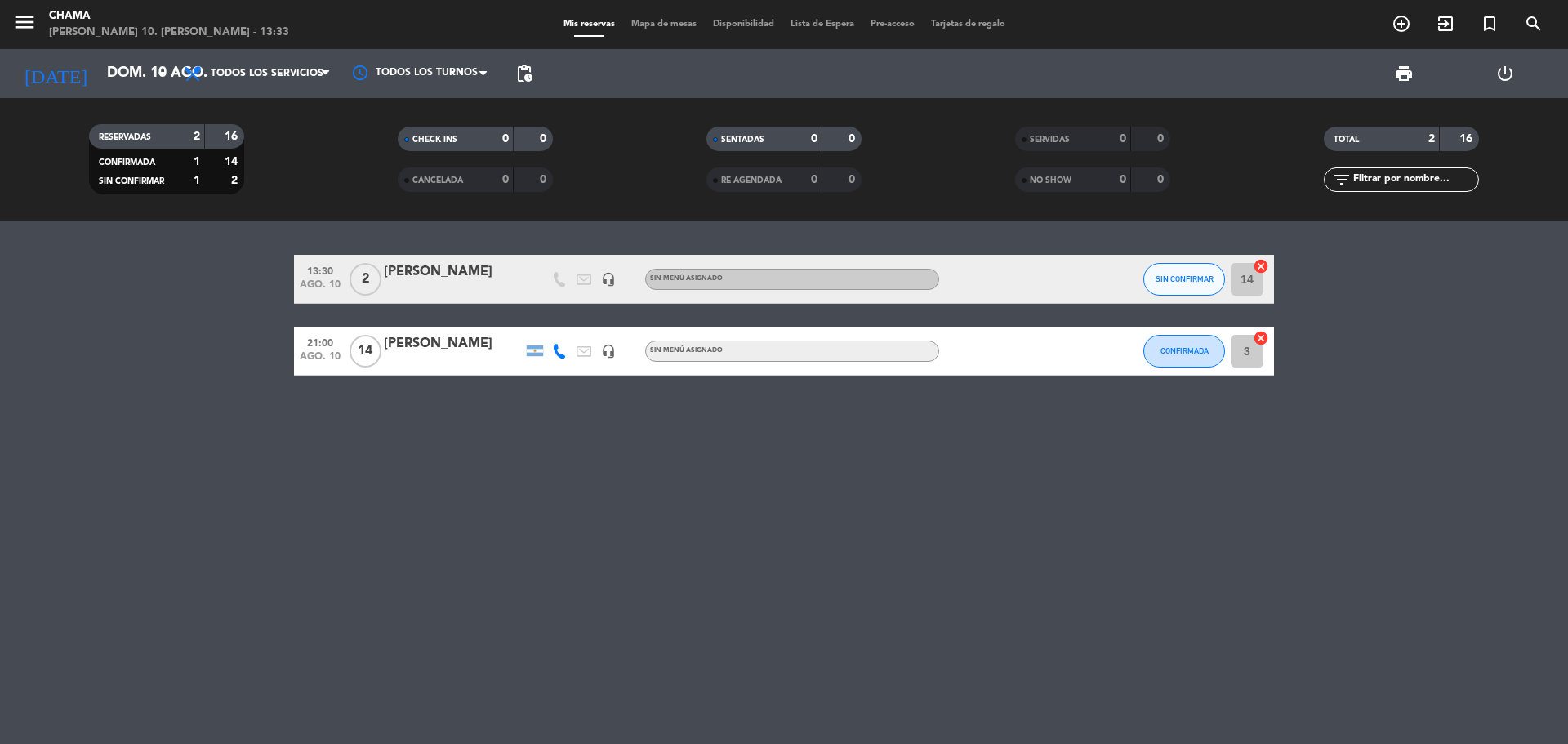
click at [1265, 270] on icon "cancel" at bounding box center [1260, 266] width 16 height 16
click at [1252, 277] on icon "border_all" at bounding box center [1249, 279] width 20 height 20
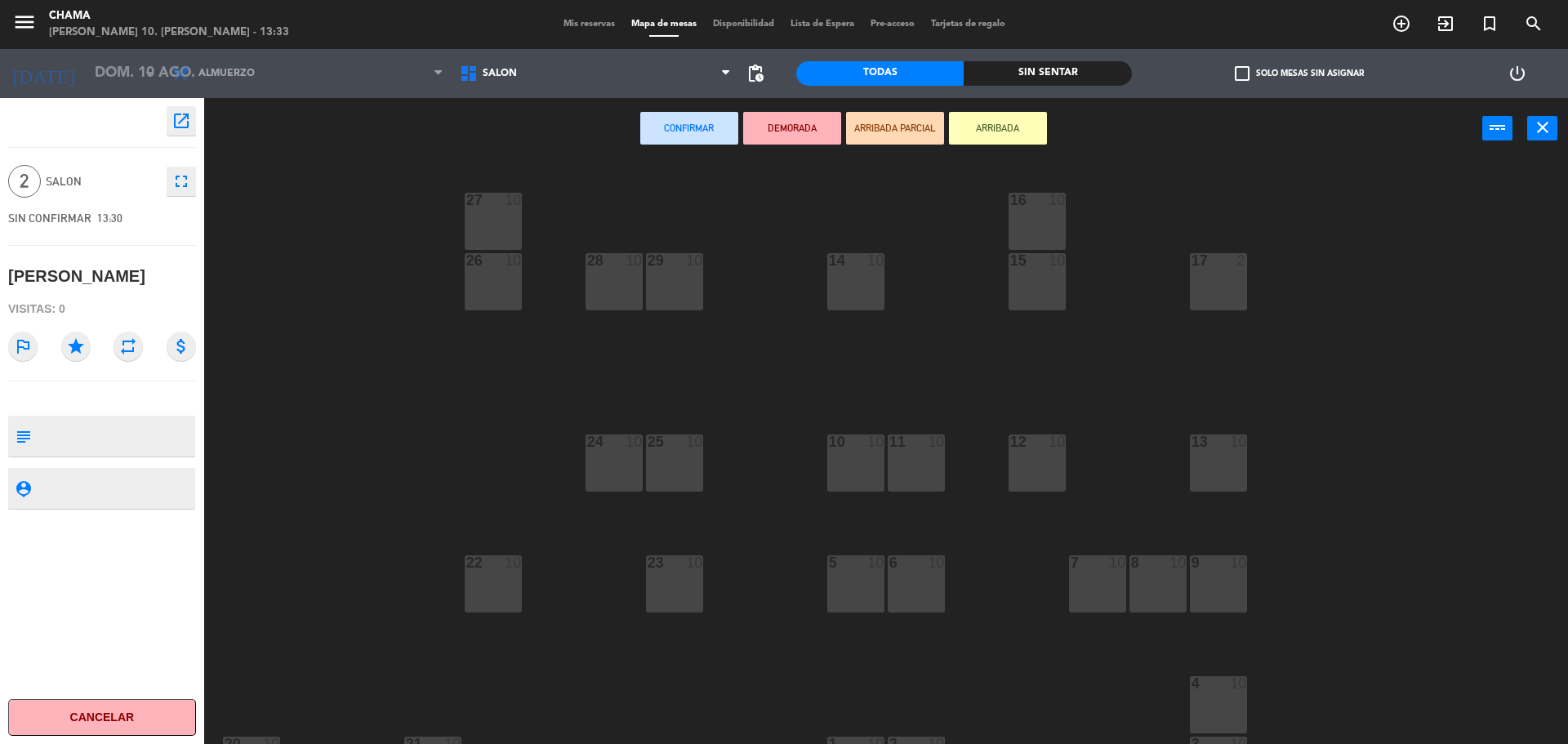
click at [1042, 454] on div "12 10" at bounding box center [1037, 463] width 57 height 57
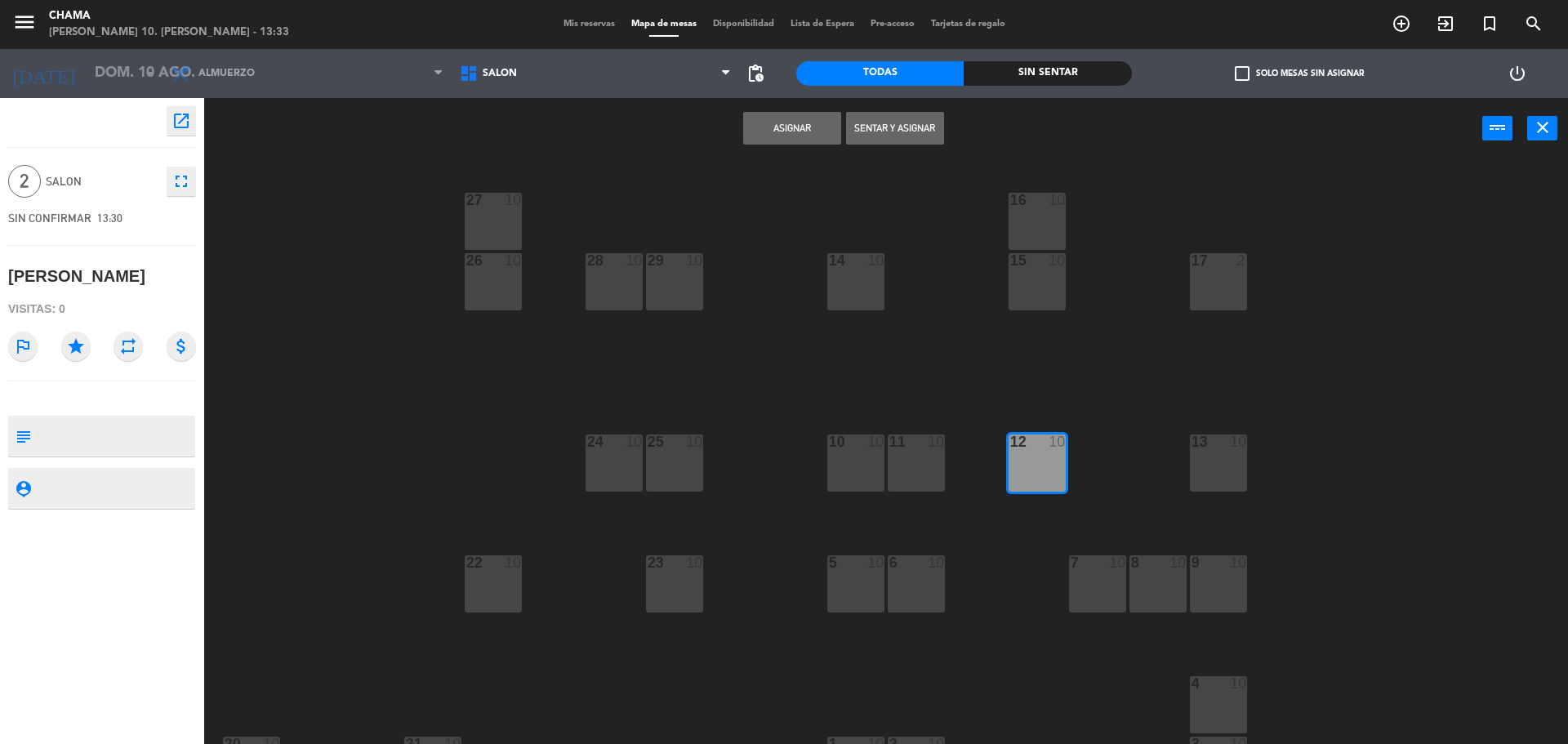
click at [903, 130] on button "Sentar y Asignar" at bounding box center [895, 128] width 98 height 33
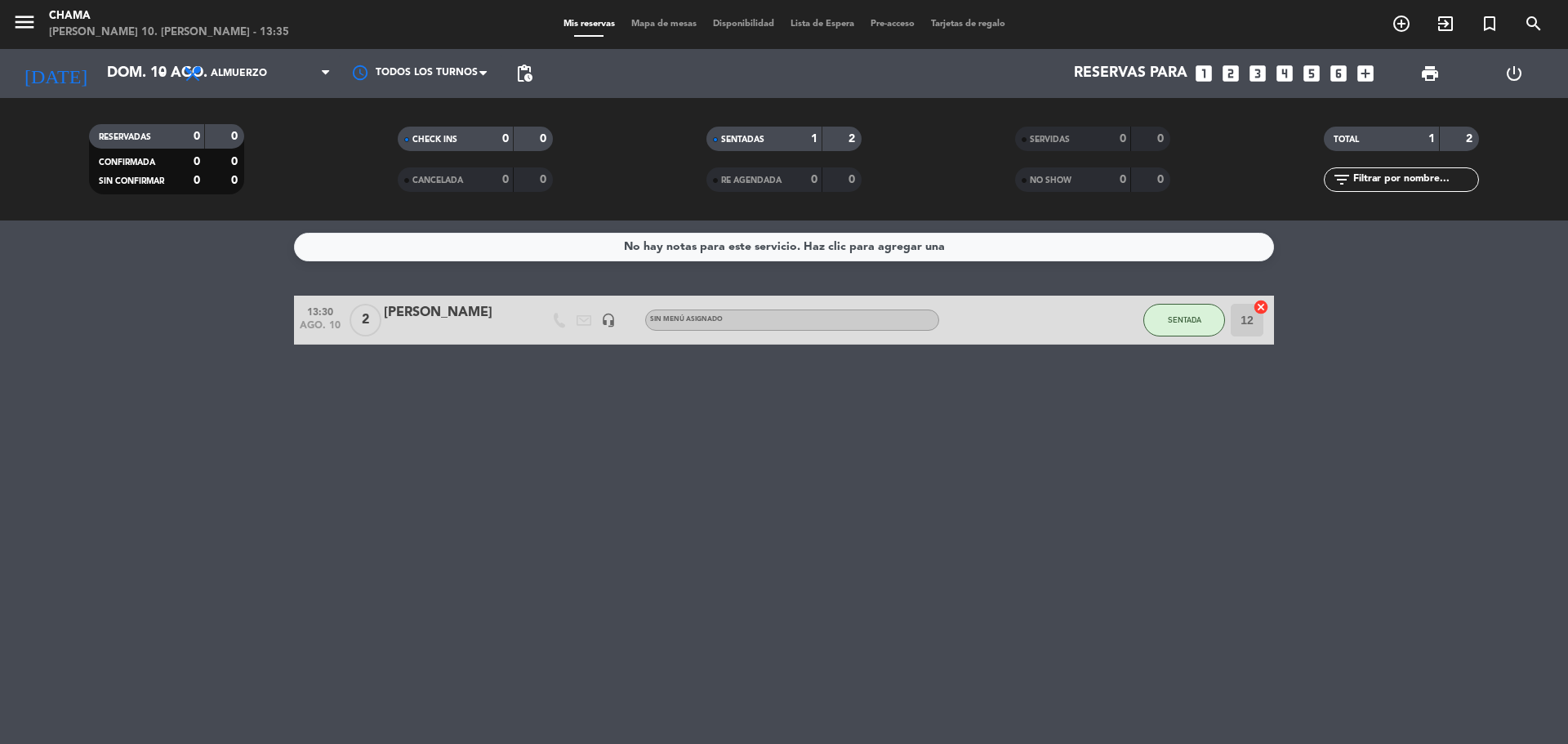
click at [922, 254] on div "No hay notas para este servicio. Haz clic para agregar una" at bounding box center [784, 247] width 321 height 19
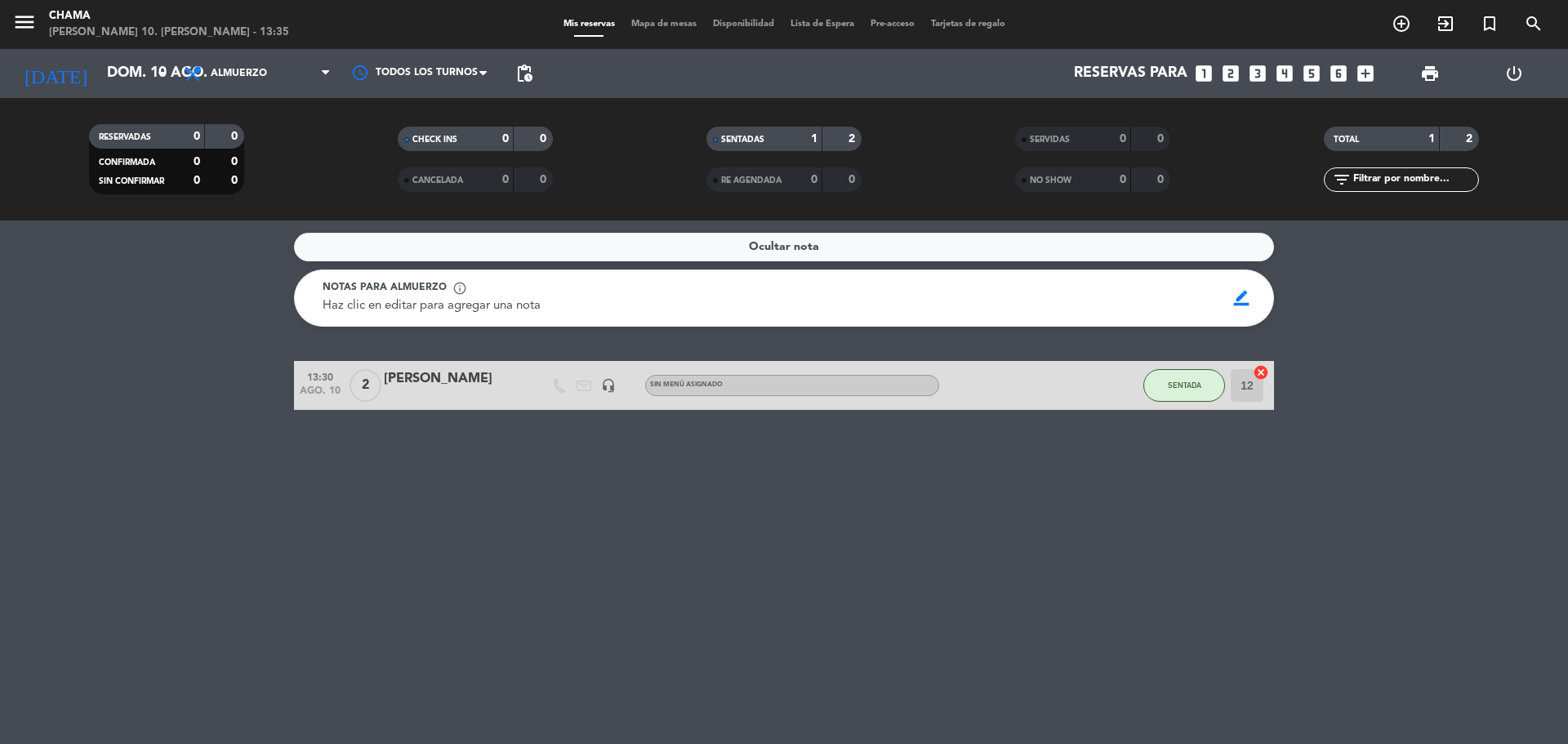
drag, startPoint x: 1567, startPoint y: 321, endPoint x: 1550, endPoint y: 324, distance: 17.3
click at [1566, 321] on service-notes "Ocultar nota Notas para almuerzo info_outline Haz clic en editar para agregar u…" at bounding box center [784, 279] width 1568 height 94
click at [1025, 253] on div "Ocultar nota" at bounding box center [784, 246] width 980 height 29
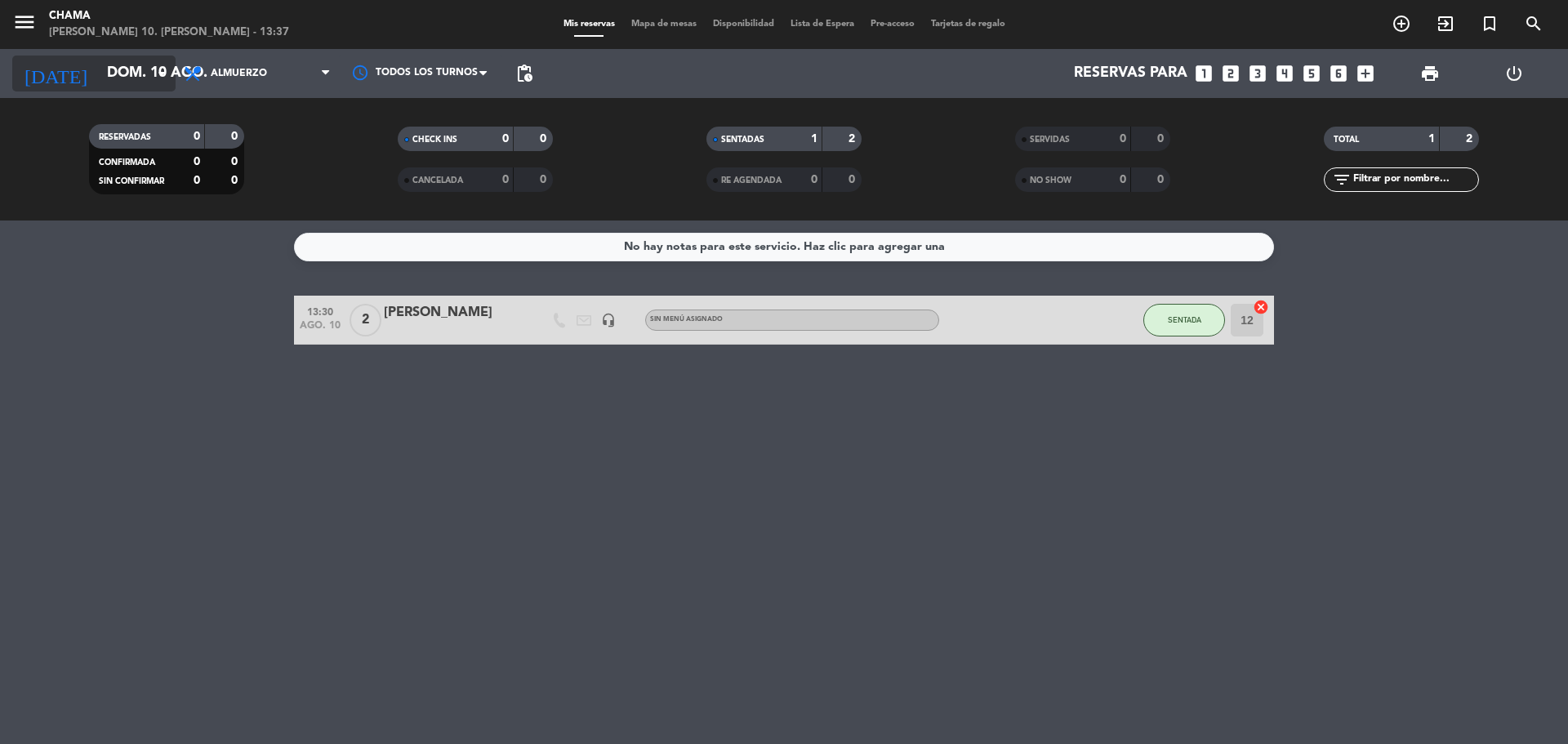
click at [127, 67] on input "dom. 10 ago." at bounding box center [193, 73] width 189 height 33
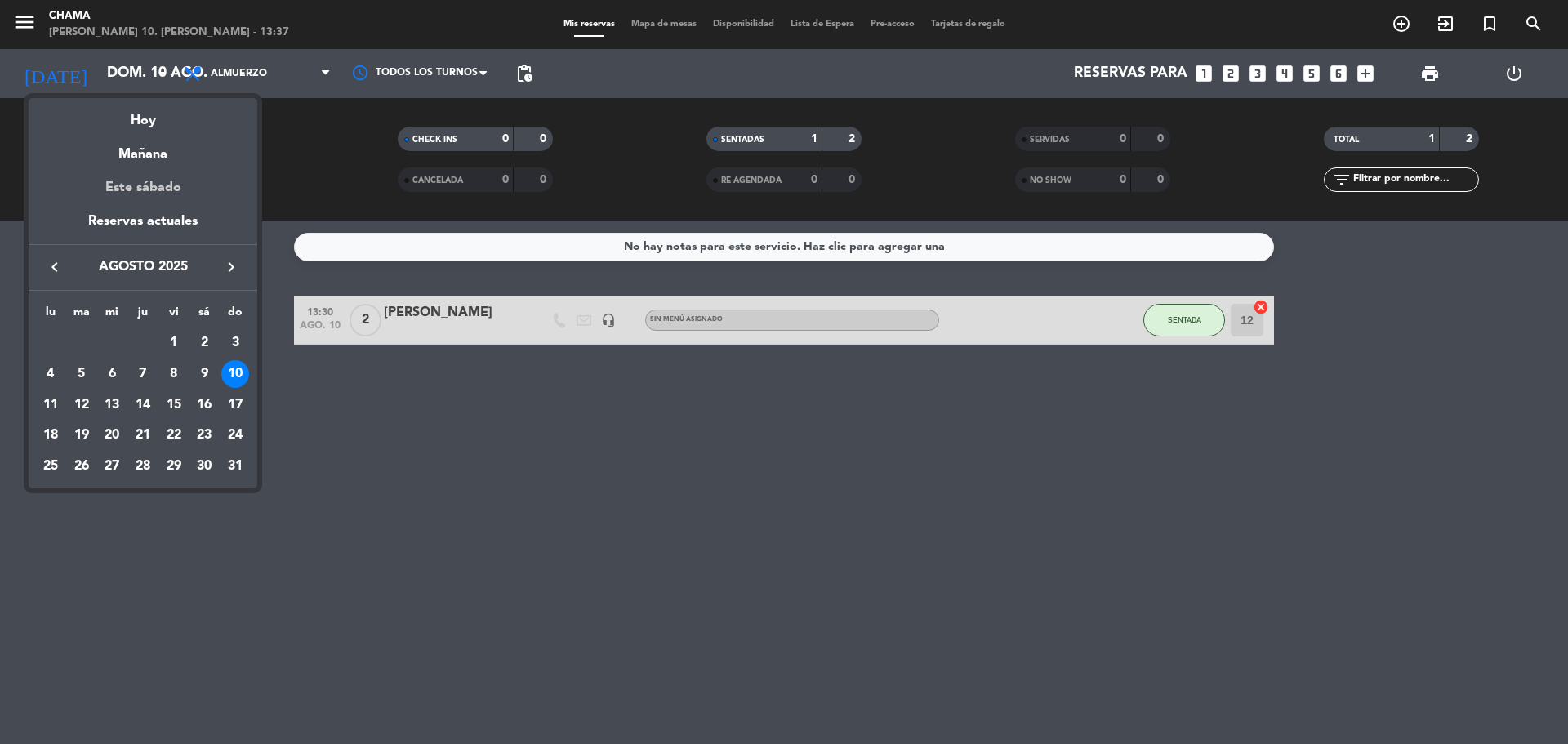
click at [157, 210] on div "Este sábado" at bounding box center [143, 188] width 229 height 46
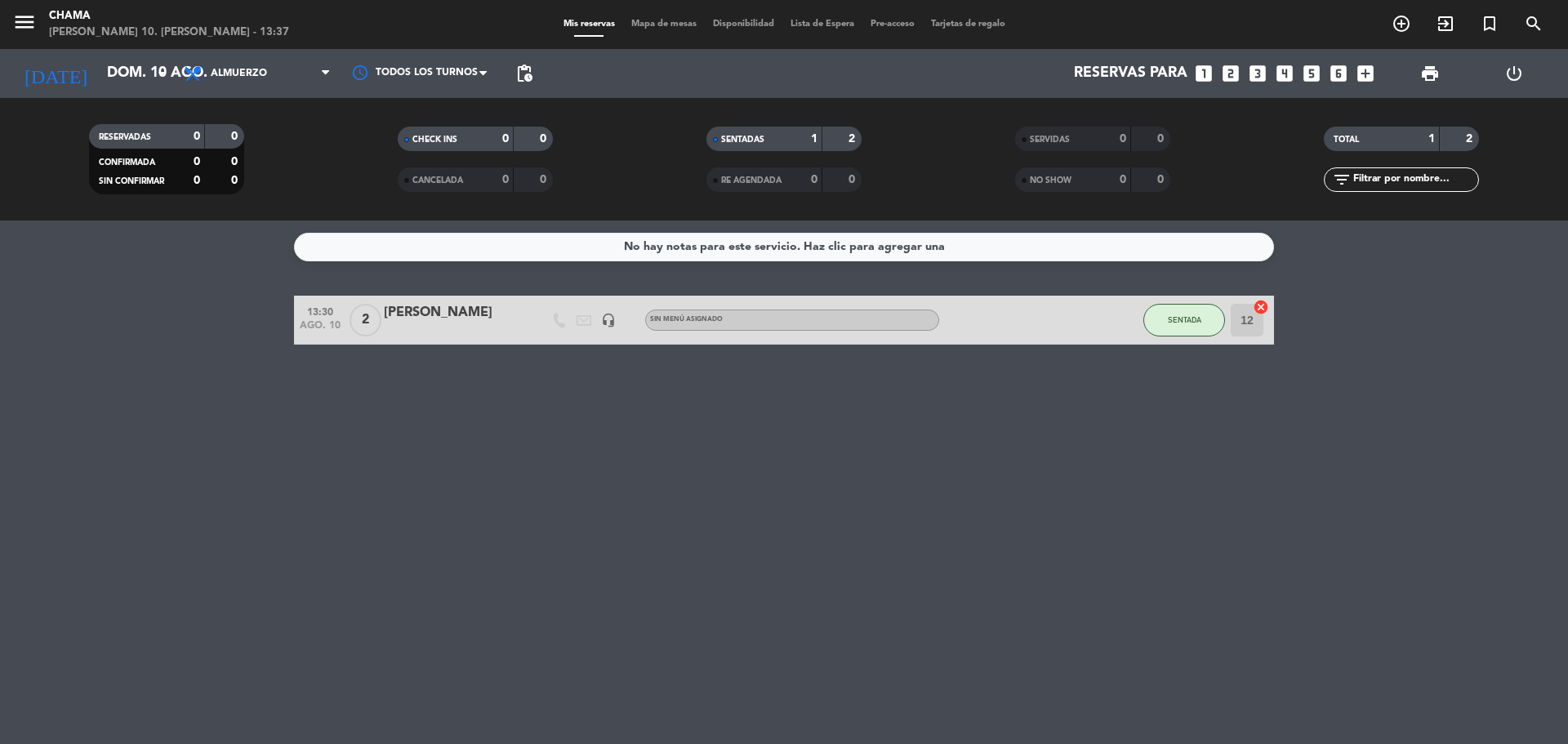
type input "sáb. 16 ago."
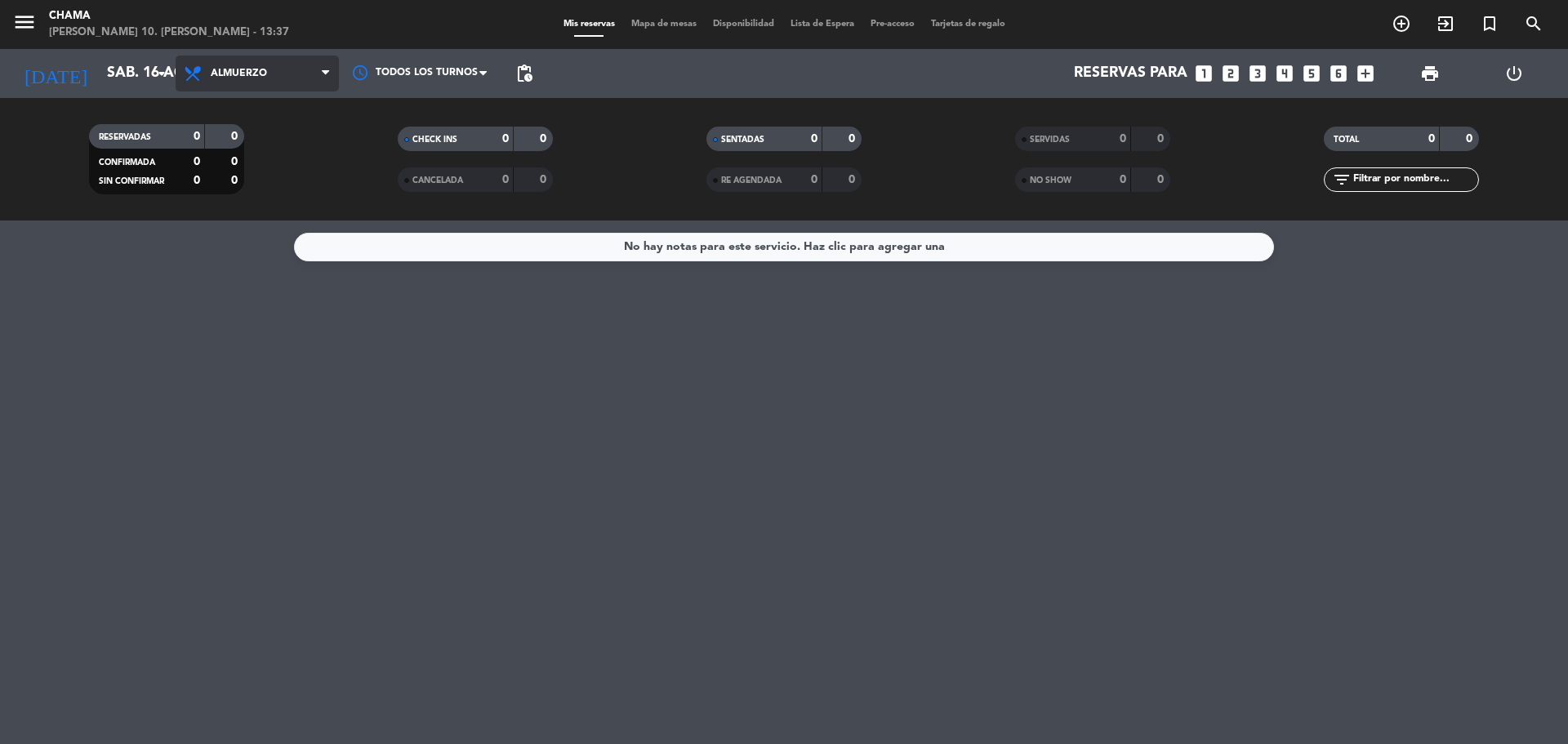
click at [296, 73] on span "Almuerzo" at bounding box center [257, 73] width 163 height 36
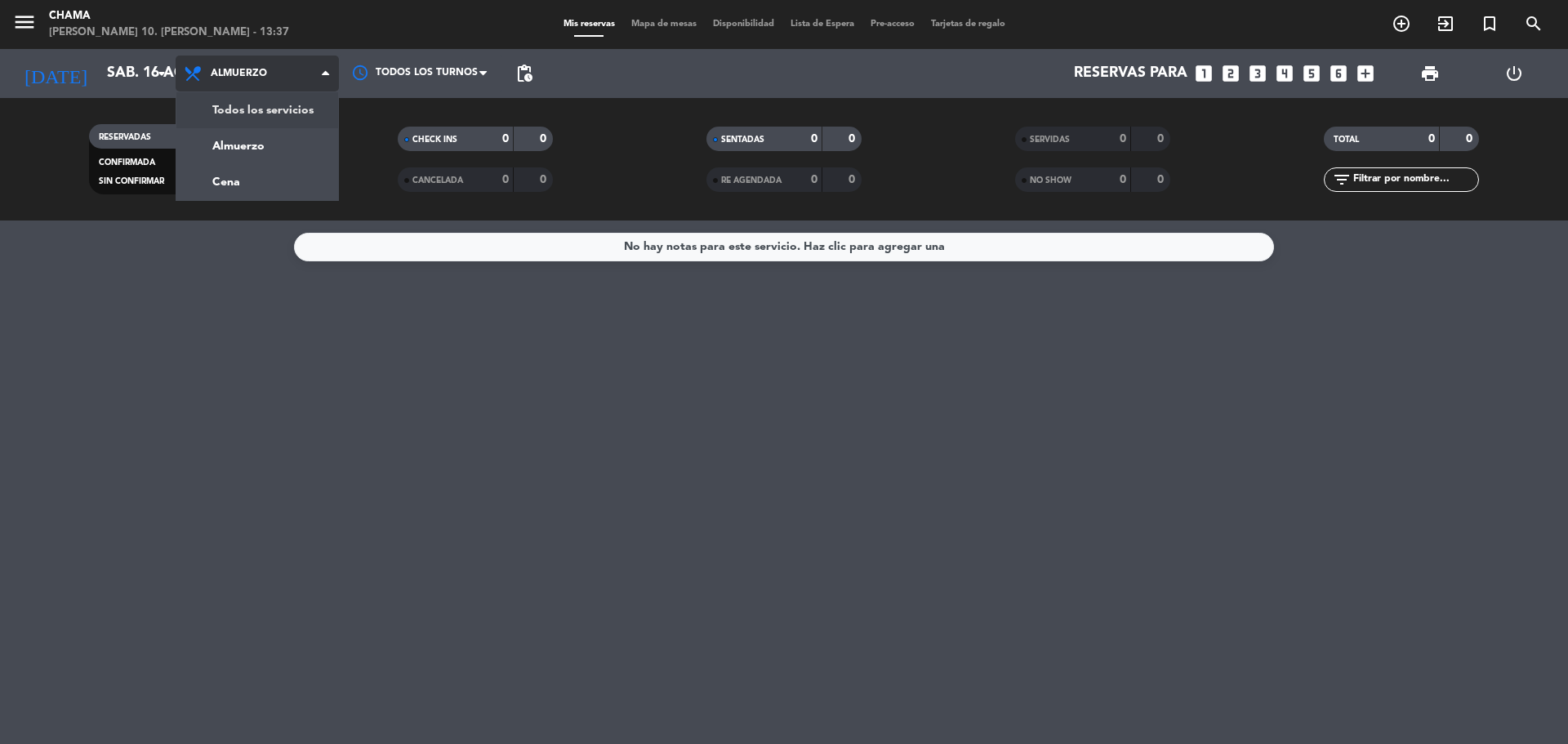
click at [286, 105] on div "menu [PERSON_NAME] 10. [PERSON_NAME] - 13:37 Mis reservas Mapa de mesas Disponi…" at bounding box center [784, 110] width 1568 height 220
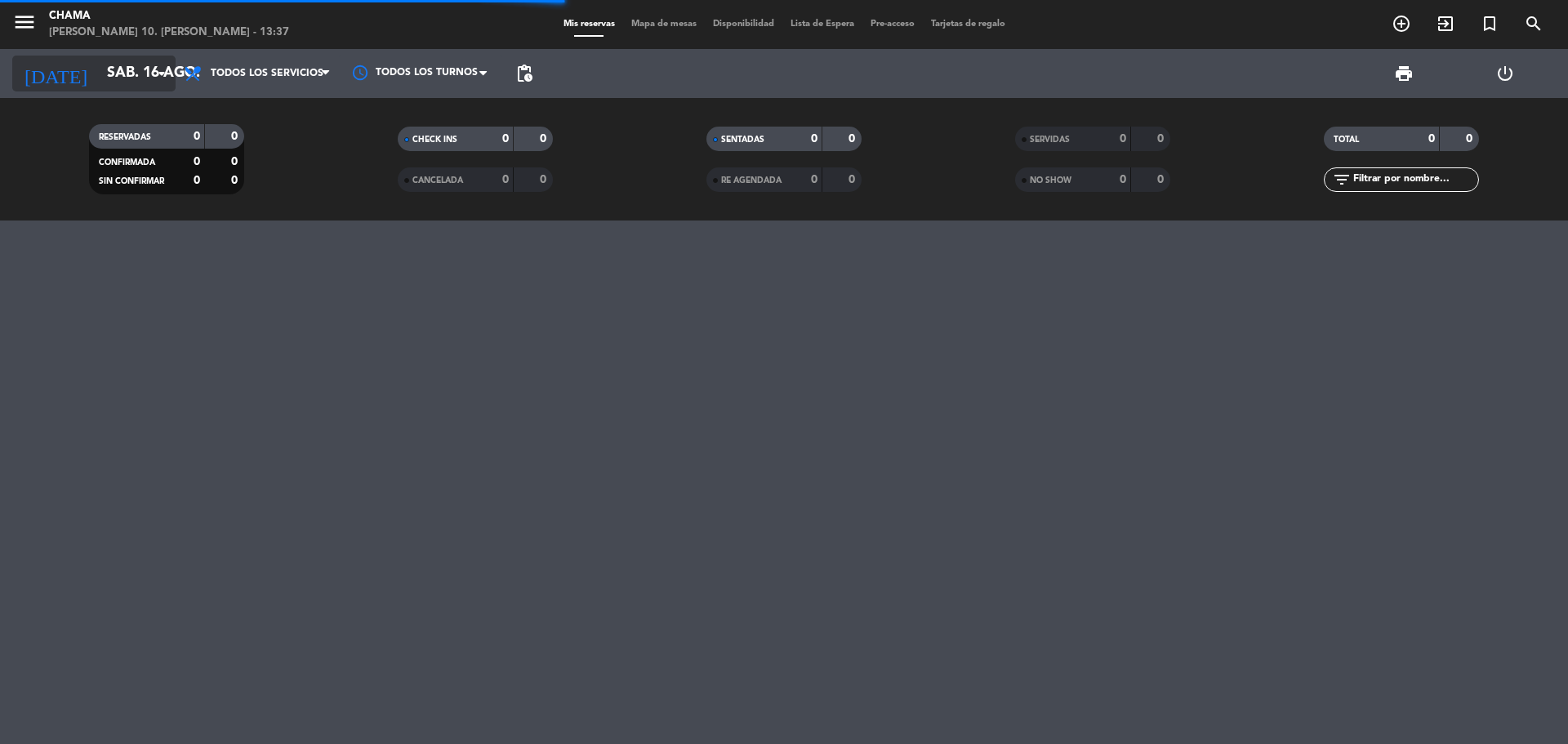
click at [125, 65] on input "sáb. 16 ago." at bounding box center [193, 73] width 189 height 33
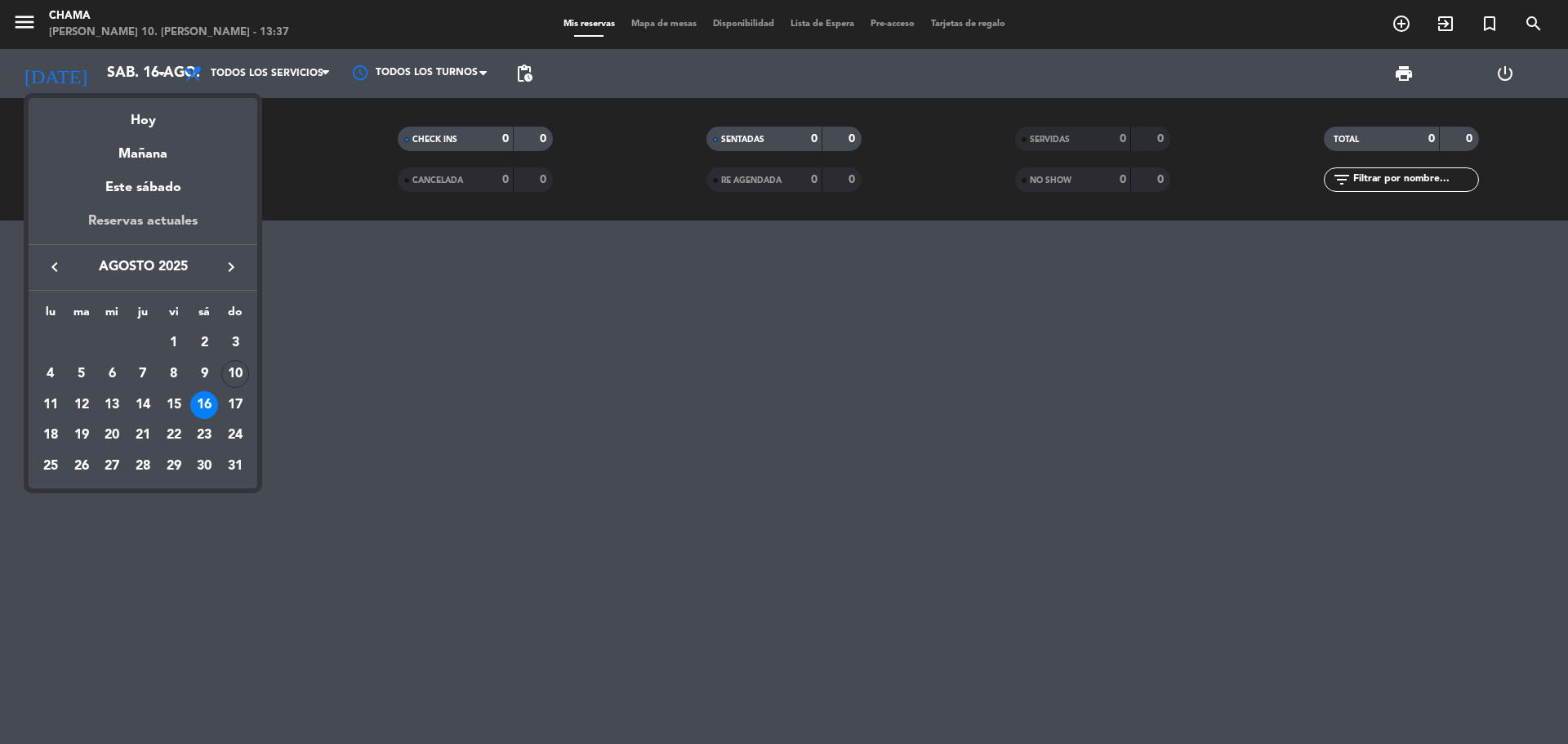
click at [175, 228] on div "Reservas actuales" at bounding box center [143, 227] width 229 height 34
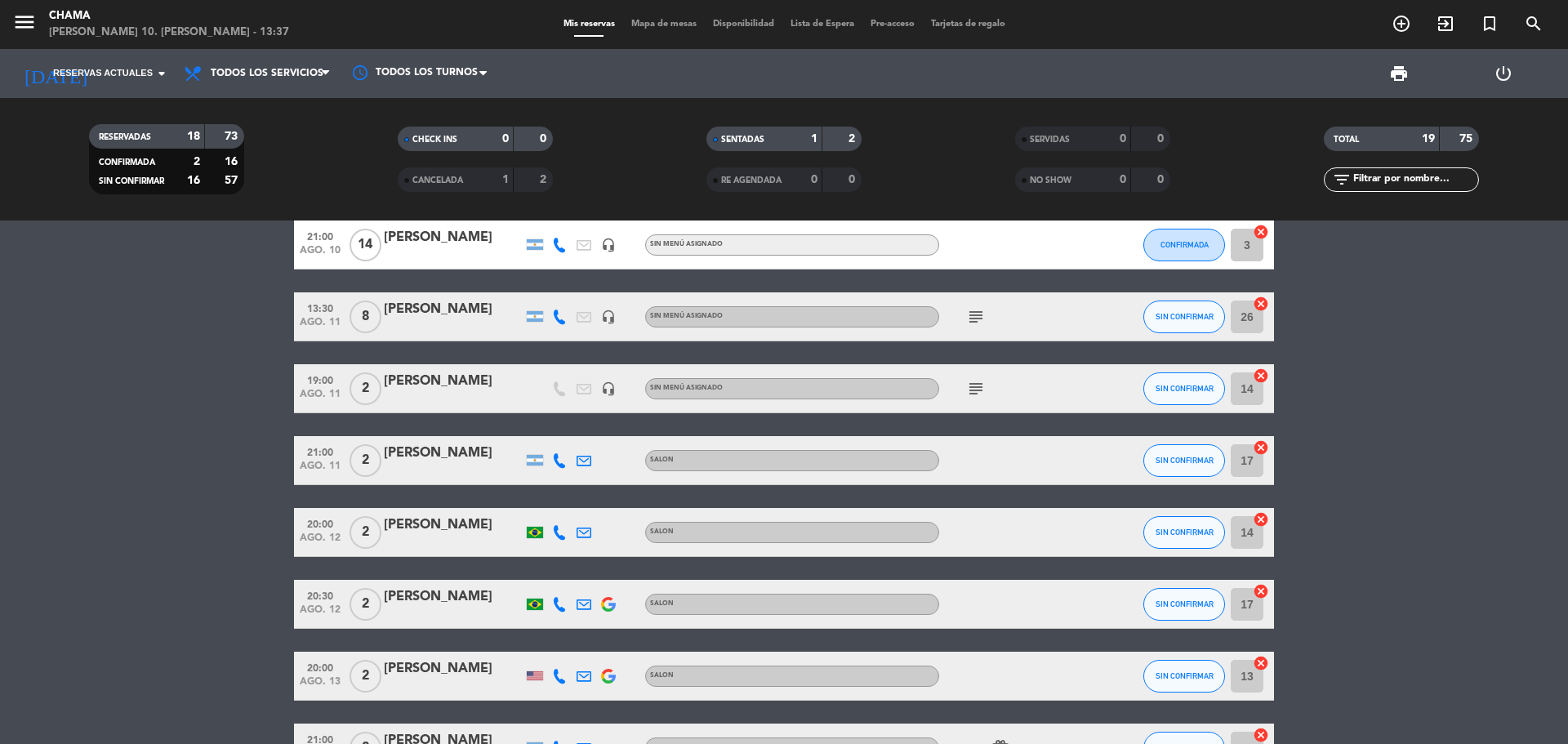
scroll to position [81, 0]
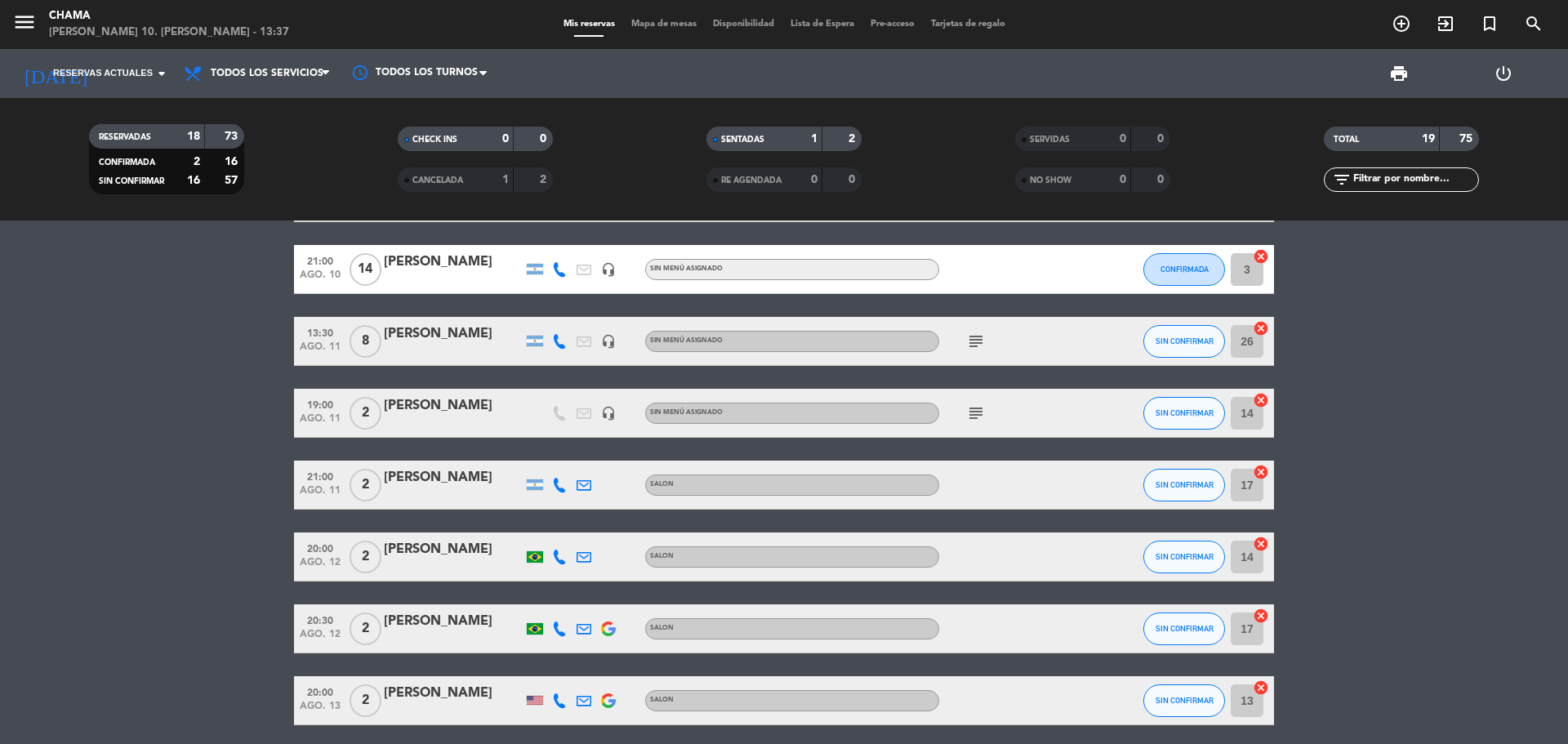
click at [966, 340] on span "subject" at bounding box center [976, 341] width 24 height 20
click at [973, 344] on icon "subject" at bounding box center [976, 341] width 20 height 20
click at [969, 416] on icon "subject" at bounding box center [976, 413] width 20 height 20
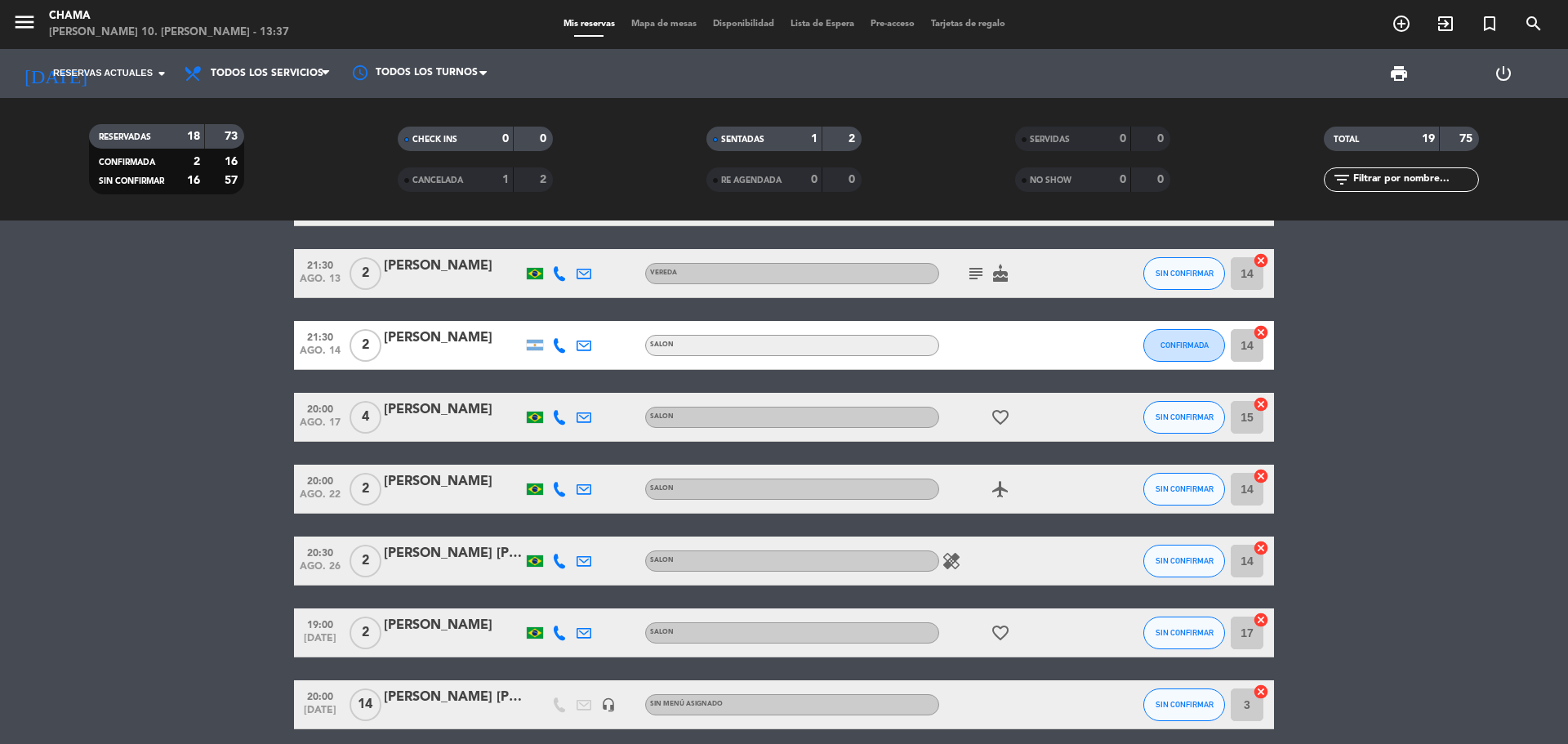
scroll to position [653, 0]
click at [970, 275] on icon "subject" at bounding box center [976, 272] width 20 height 20
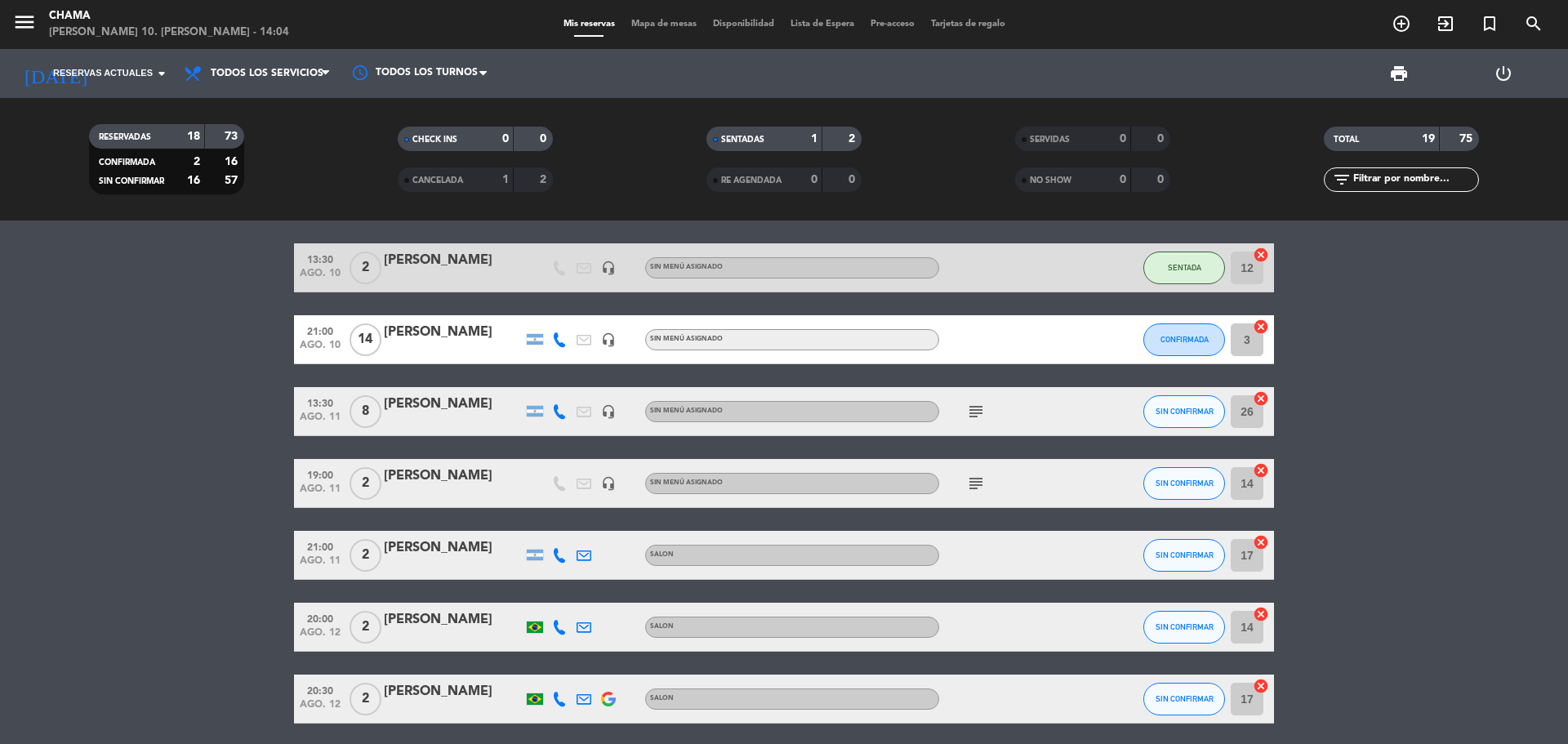
scroll to position [0, 0]
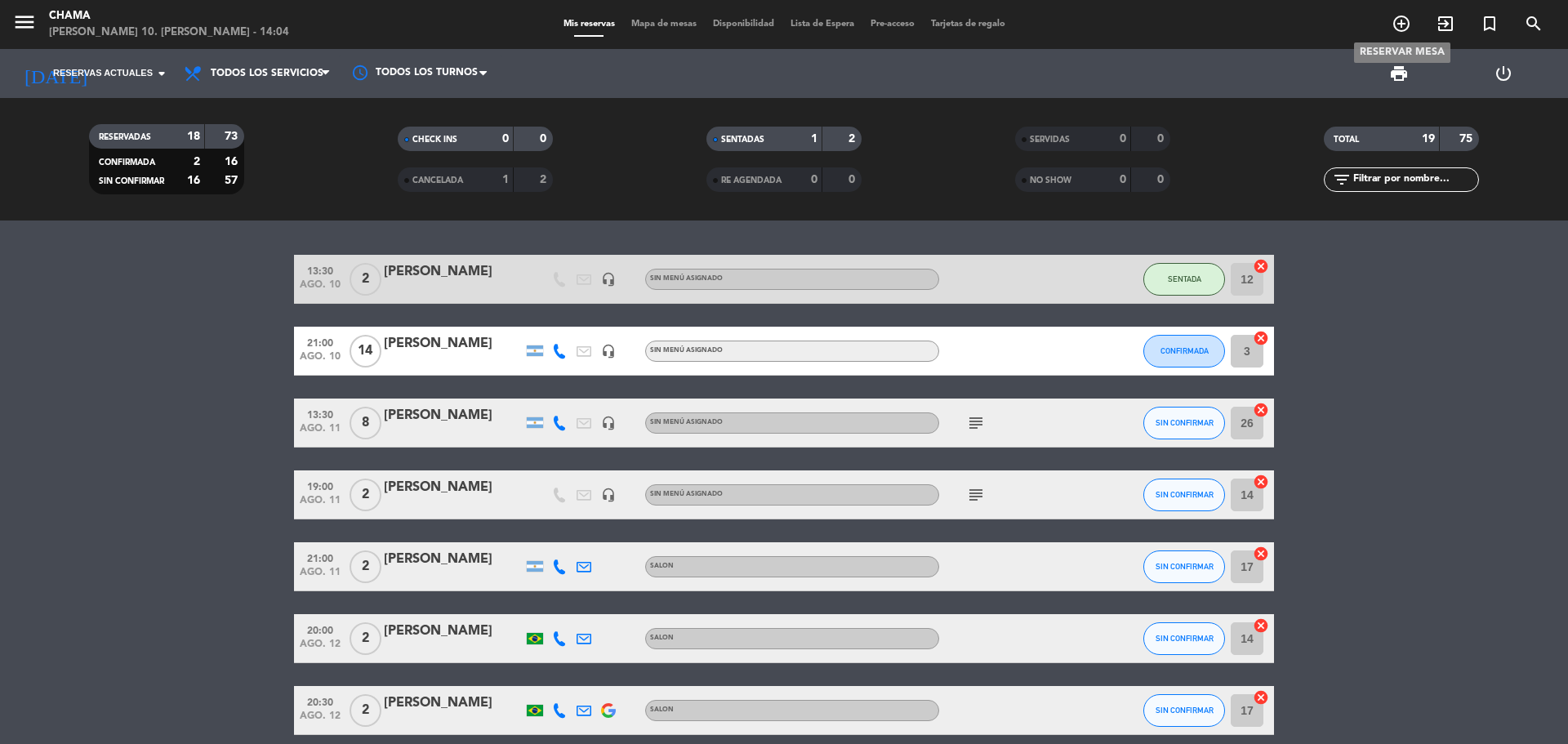
click at [1395, 29] on icon "add_circle_outline" at bounding box center [1401, 23] width 20 height 20
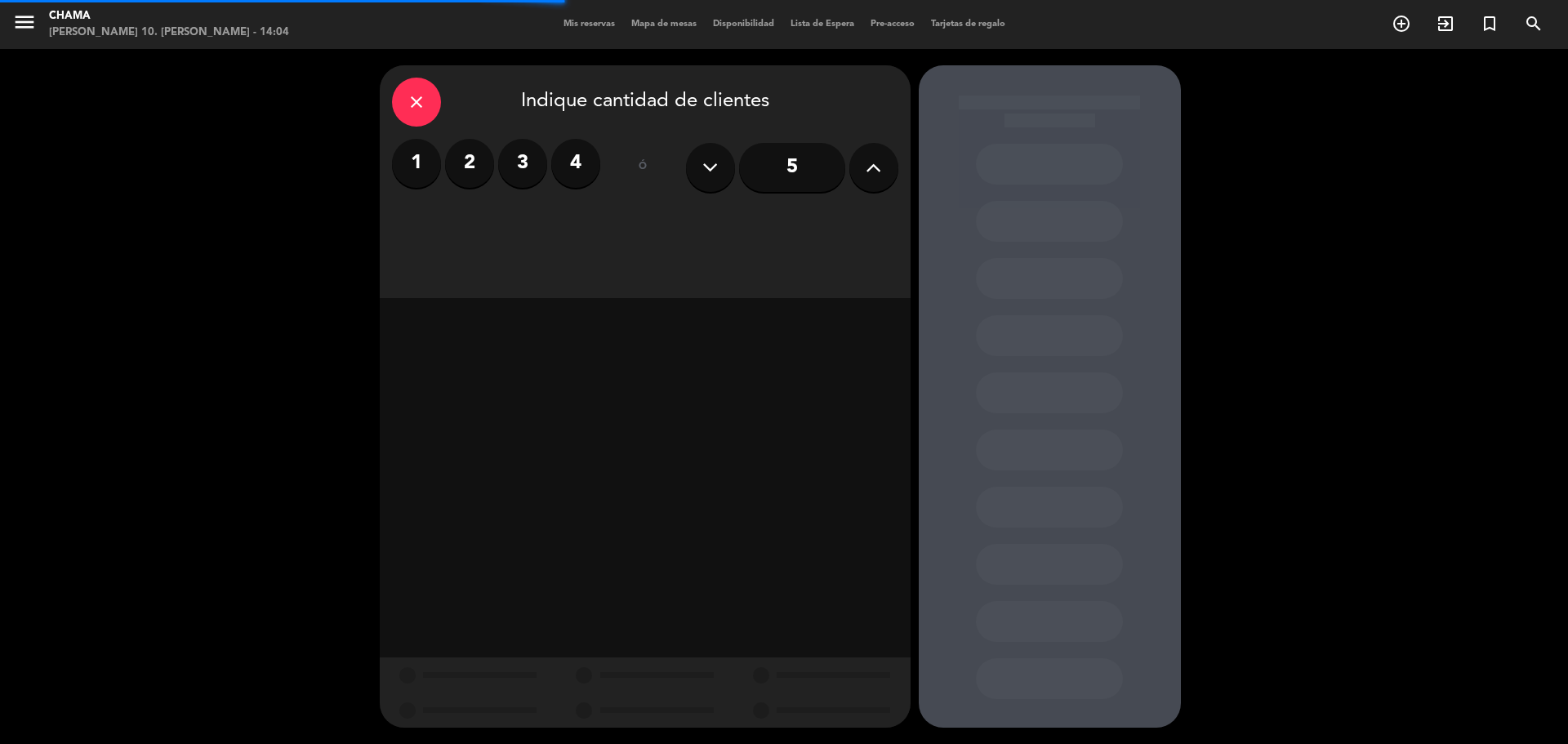
click at [575, 170] on label "4" at bounding box center [576, 163] width 49 height 49
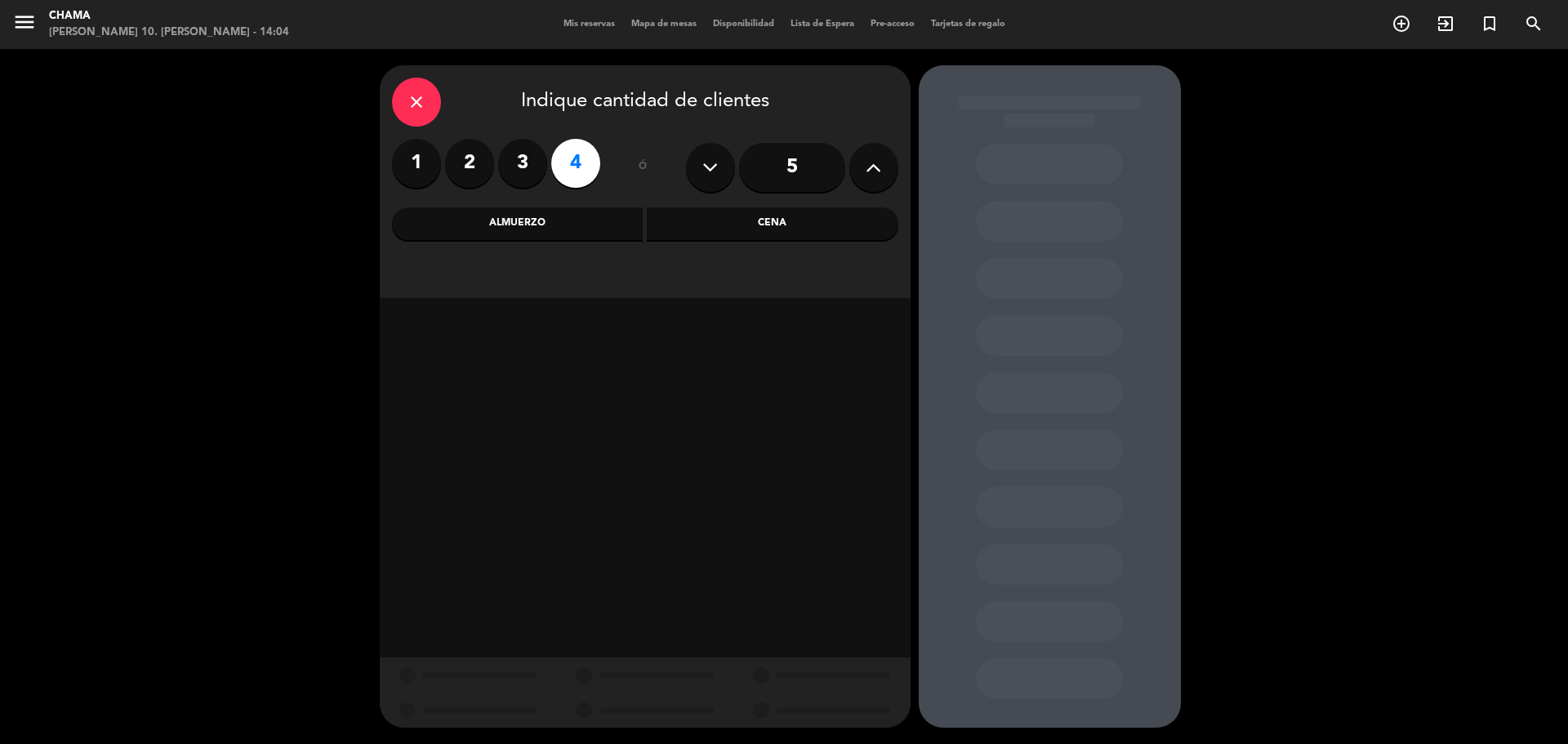
click at [733, 210] on div "Cena" at bounding box center [772, 224] width 252 height 33
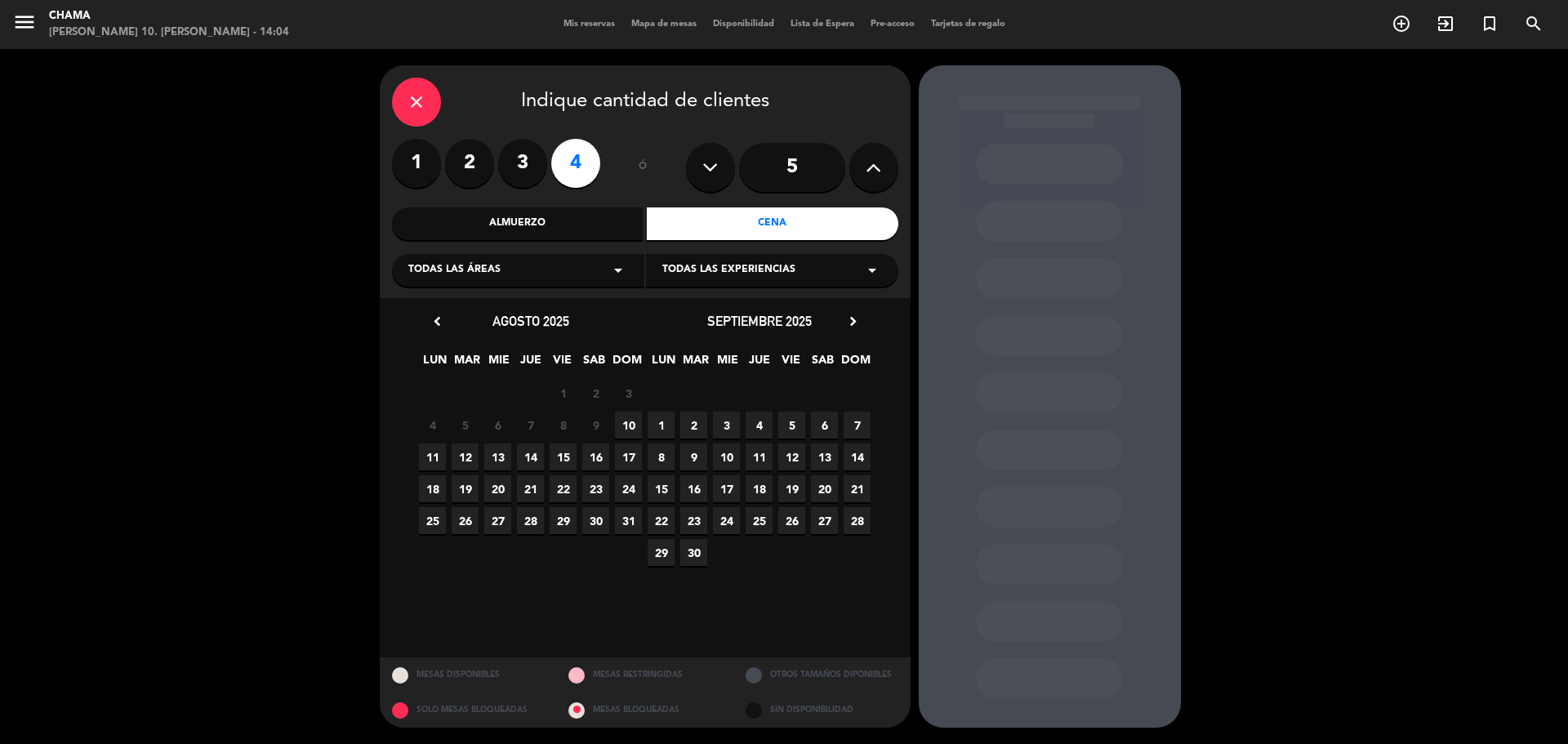
click at [552, 214] on div "Almuerzo" at bounding box center [518, 224] width 252 height 33
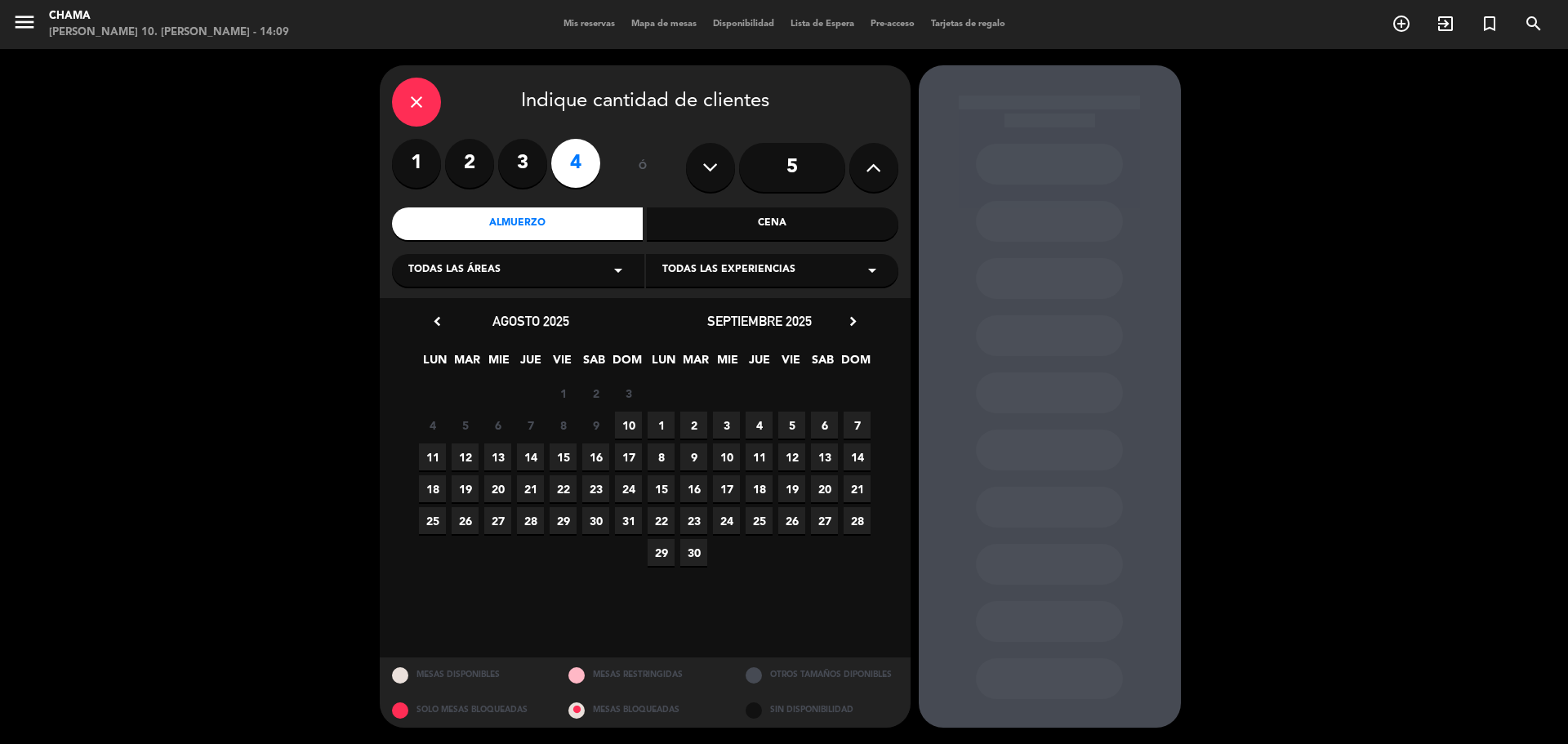
click at [631, 419] on span "10" at bounding box center [628, 424] width 27 height 27
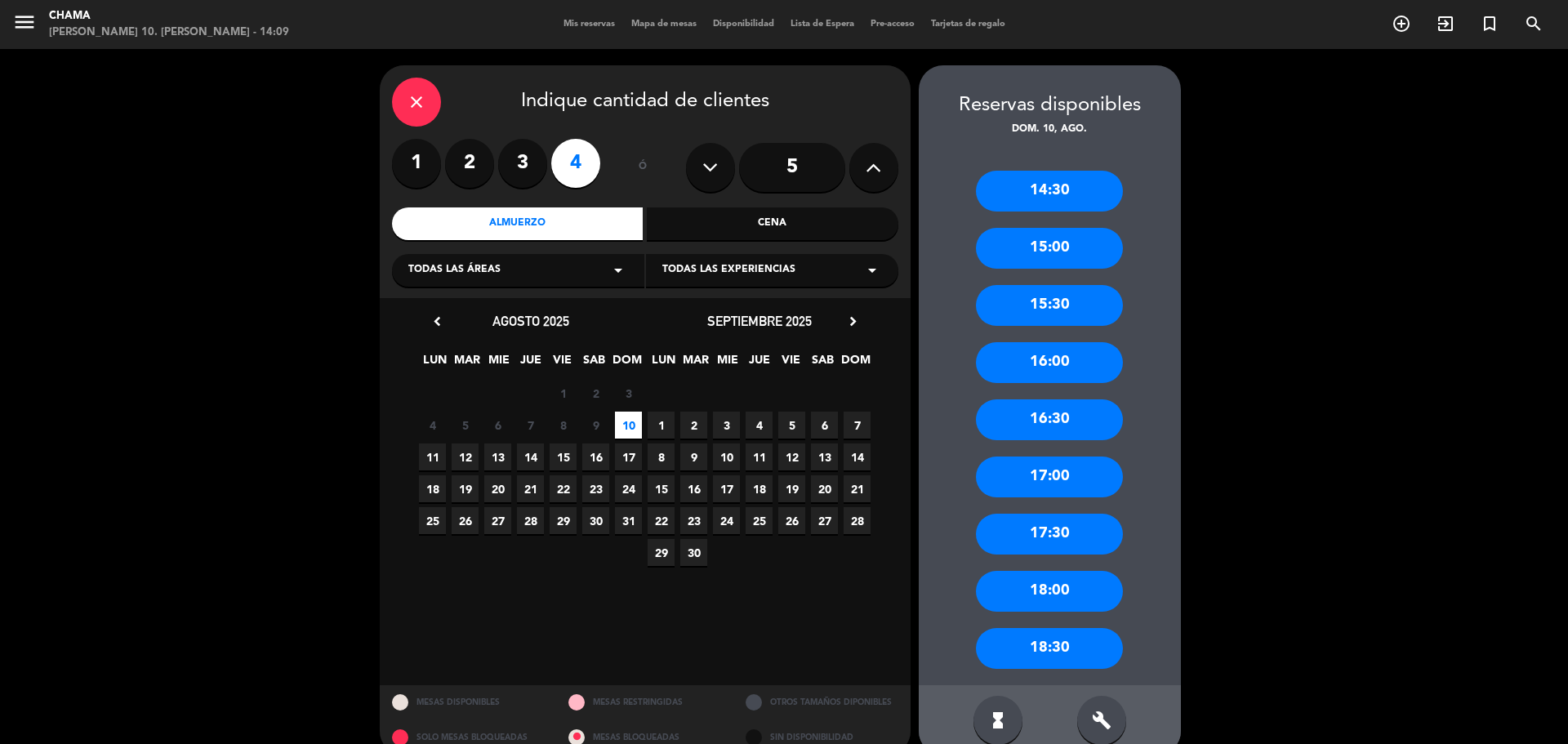
click at [1040, 183] on div "14:30" at bounding box center [1049, 190] width 147 height 41
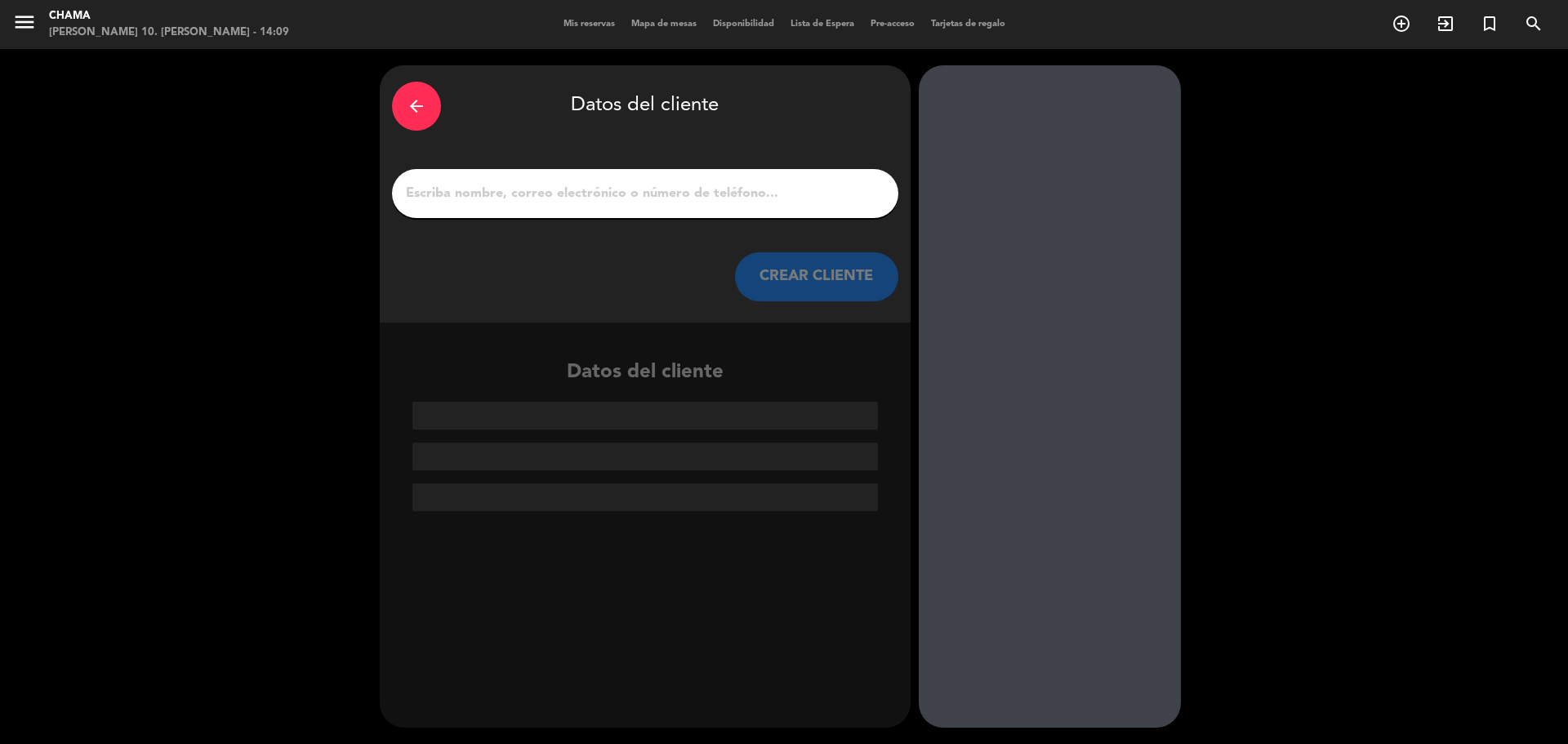
click at [669, 194] on input "1" at bounding box center [645, 194] width 481 height 22
paste input "Va a almorzar [PERSON_NAME] comercial de Zucardi, el firma control de mesa por …"
type input "Va a almorzar [PERSON_NAME] comercial de Zucardi, el firma control de mesa por …"
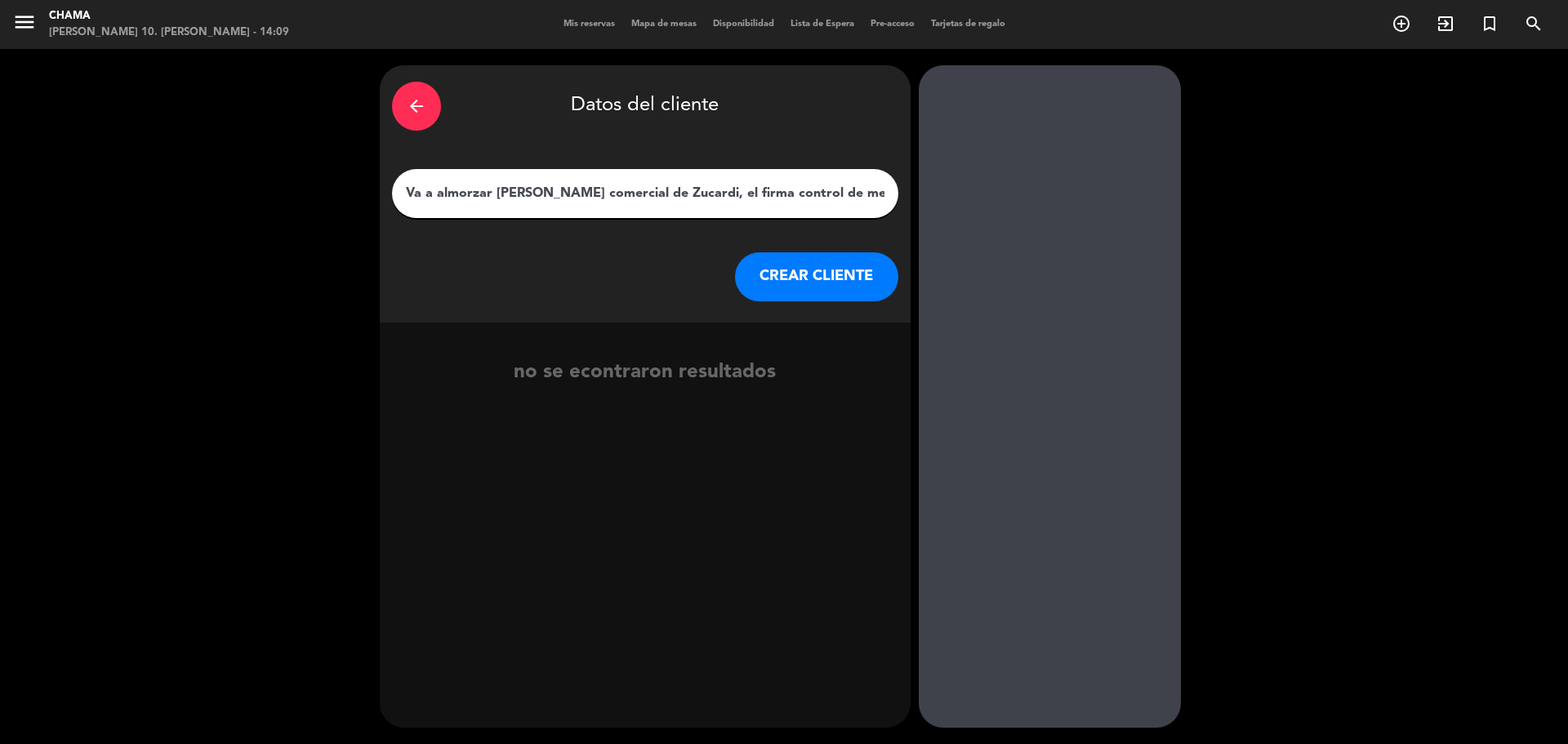
drag, startPoint x: 883, startPoint y: 194, endPoint x: 0, endPoint y: 160, distance: 883.7
click at [0, 160] on div "arrow_back Datos del cliente Va a almorzar [PERSON_NAME] comercial de [PERSON_N…" at bounding box center [784, 397] width 1568 height 695
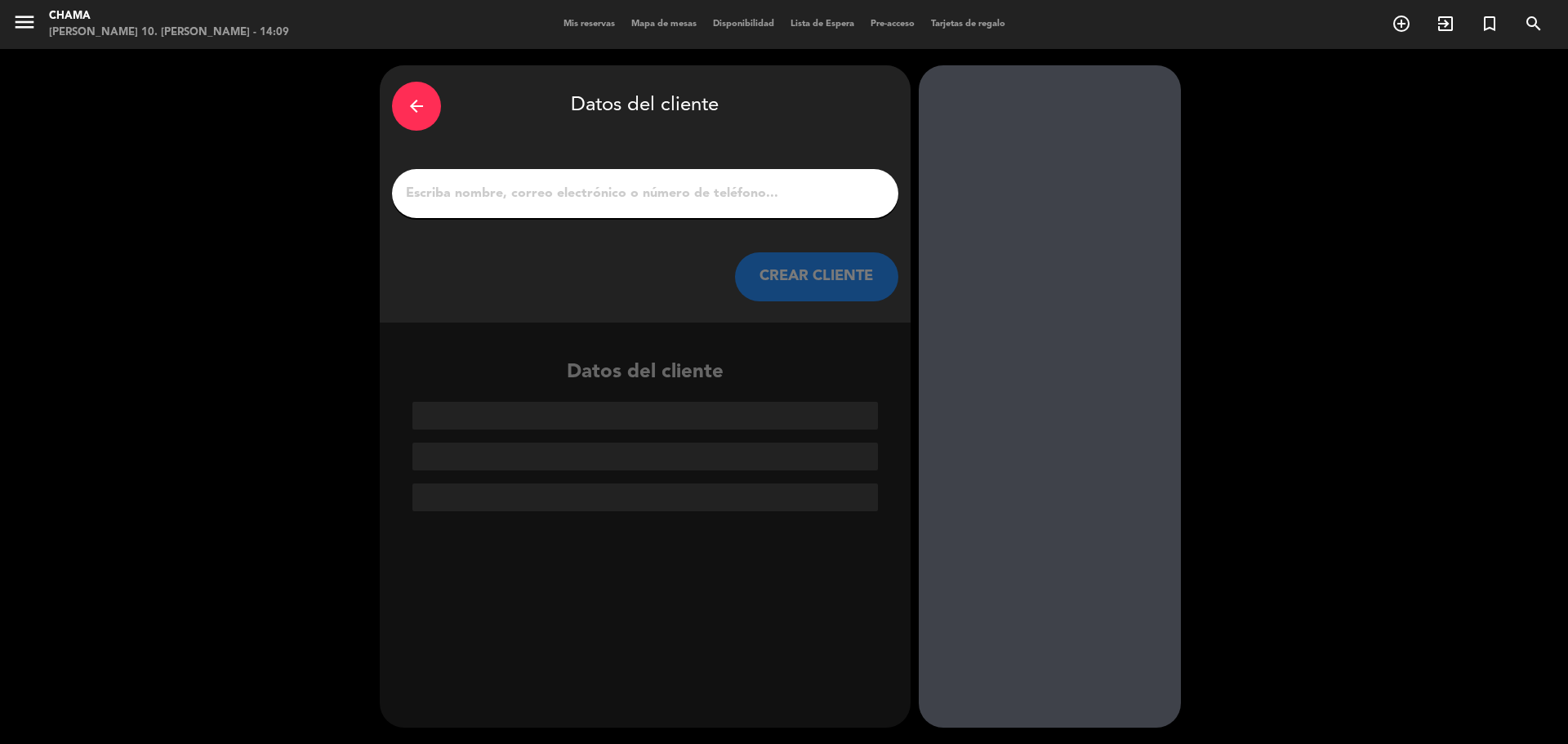
paste input "Graciana Uliarte"
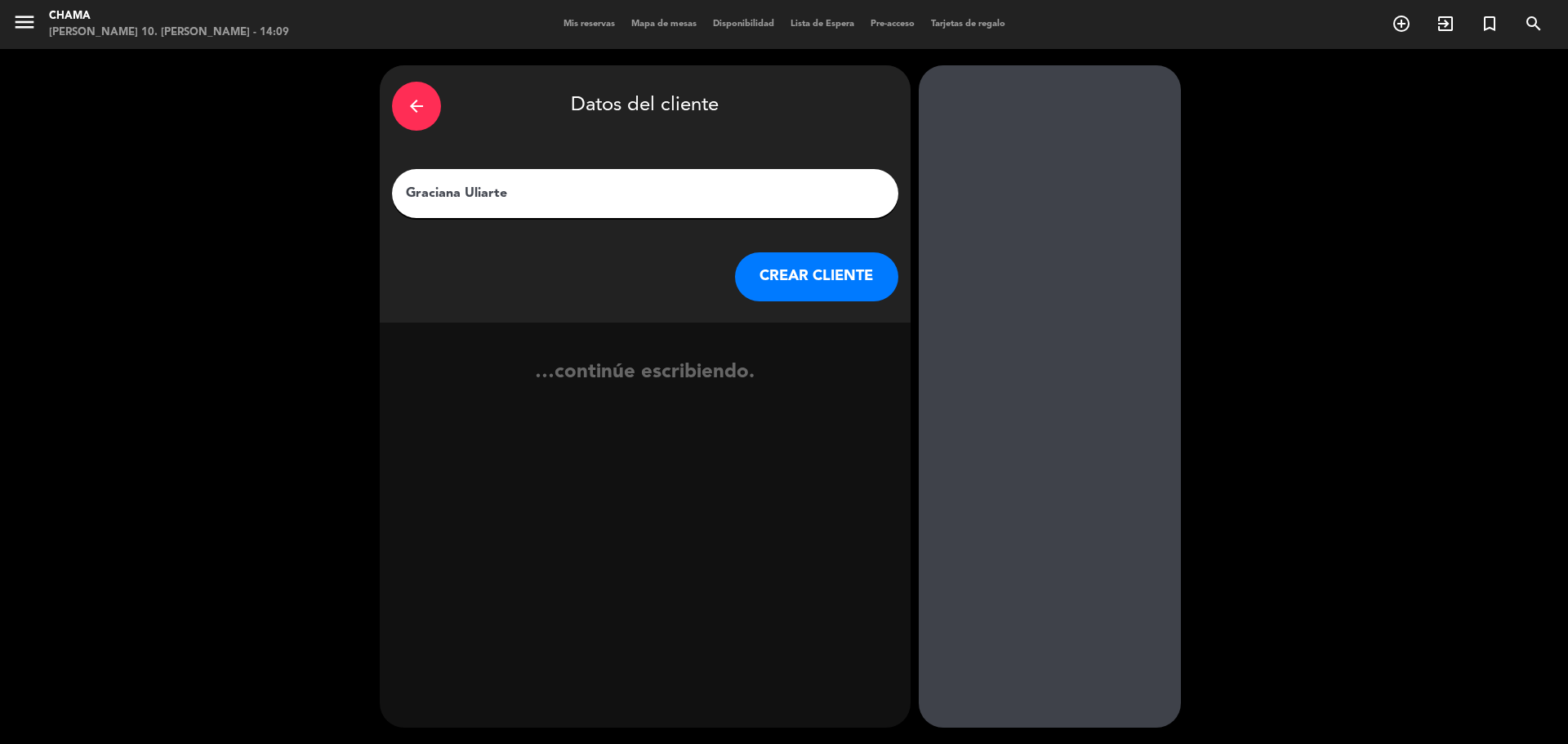
type input "Graciana Uliarte"
click at [815, 283] on button "CREAR CLIENTE" at bounding box center [816, 277] width 163 height 49
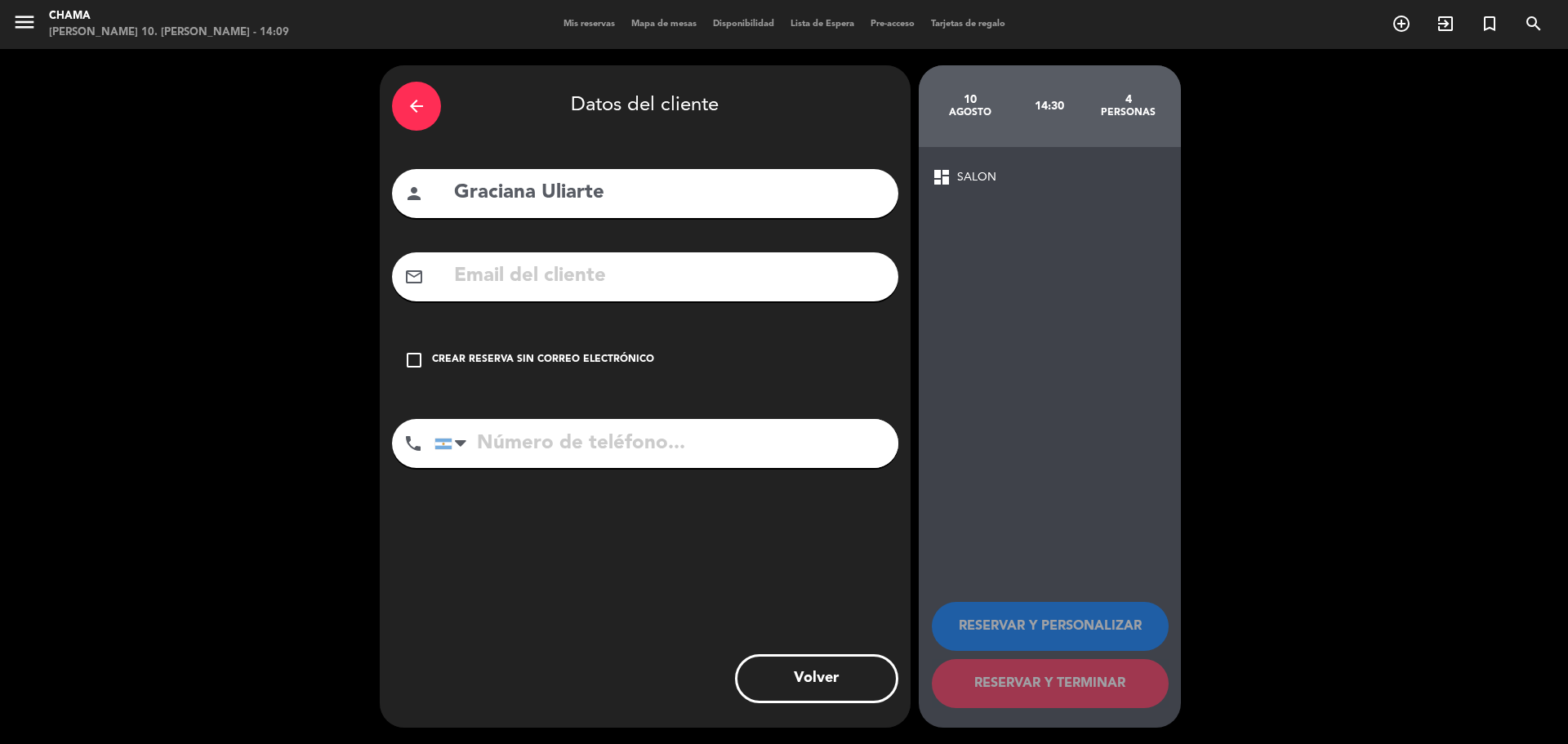
click at [449, 360] on div "Crear reserva sin correo electrónico" at bounding box center [543, 359] width 222 height 16
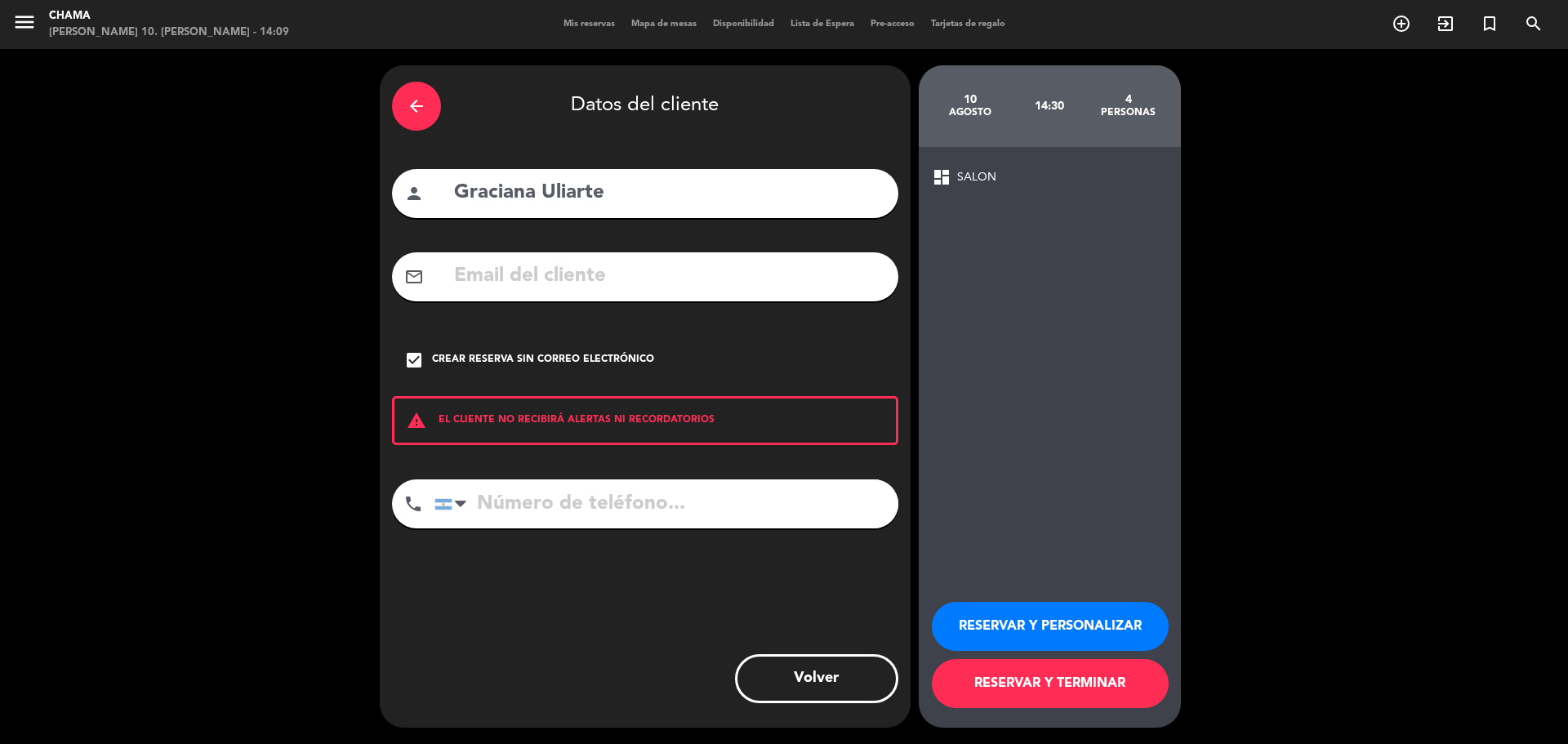
click at [1001, 677] on button "RESERVAR Y TERMINAR" at bounding box center [1050, 683] width 237 height 49
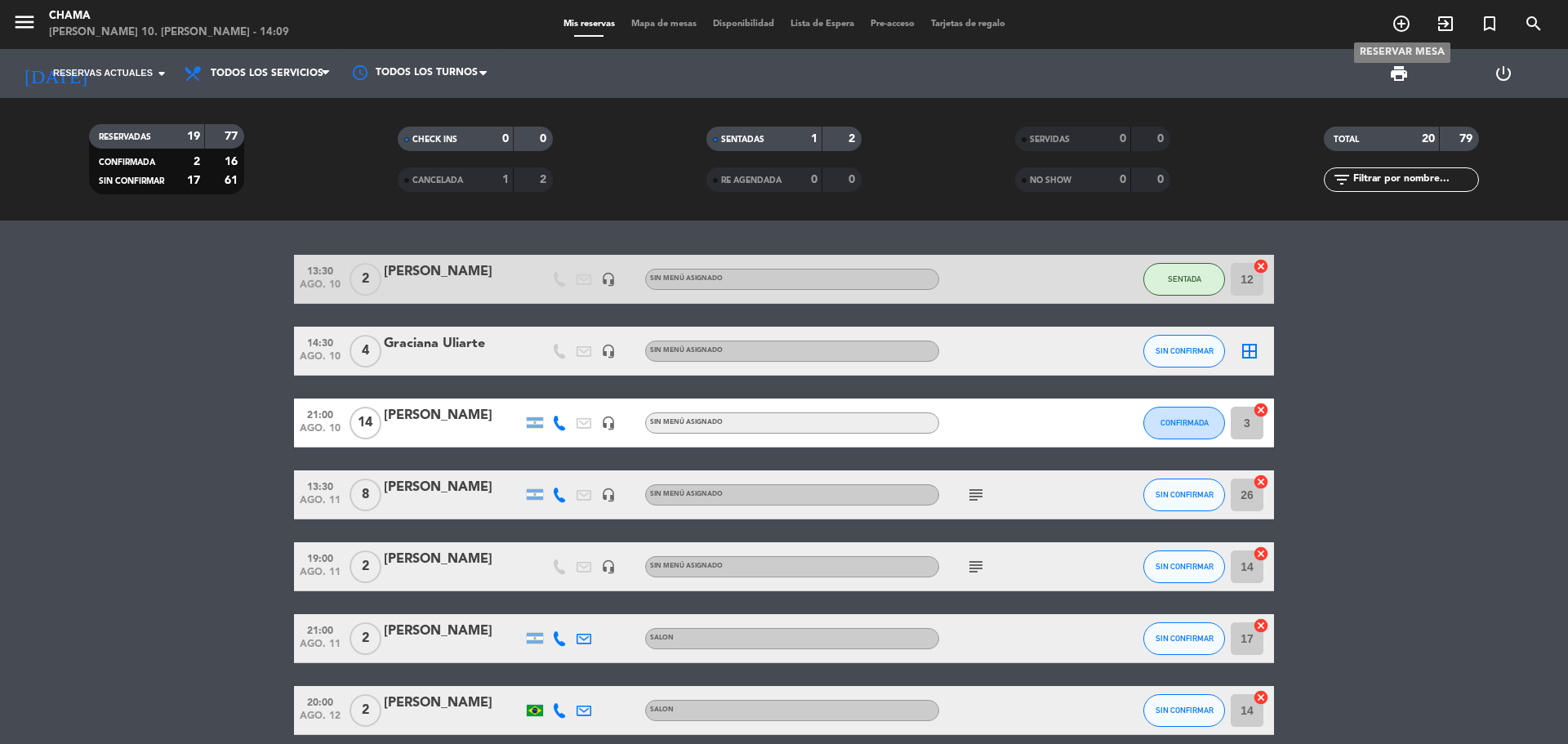
click at [1415, 18] on span "add_circle_outline" at bounding box center [1401, 23] width 44 height 28
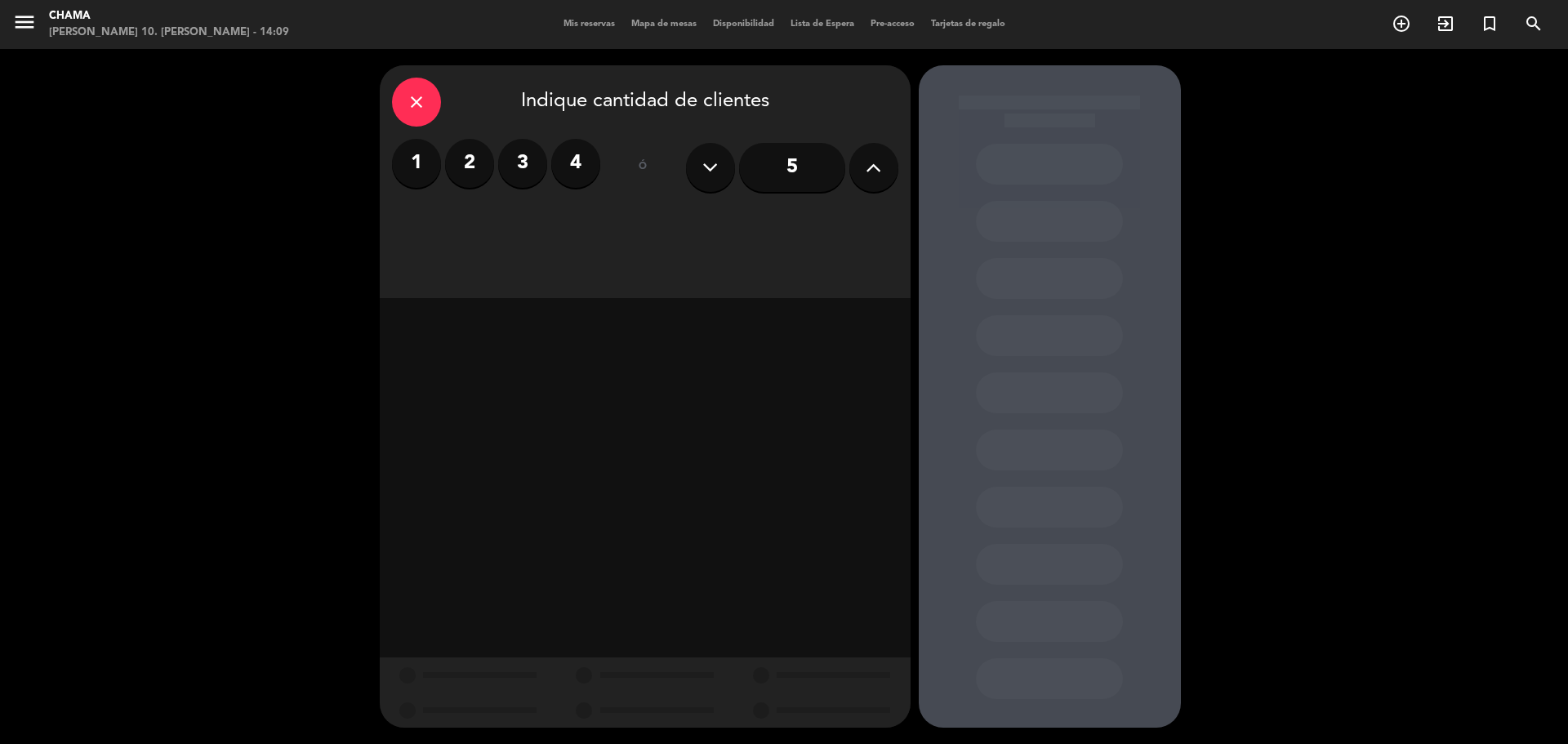
click at [466, 170] on label "2" at bounding box center [469, 163] width 49 height 49
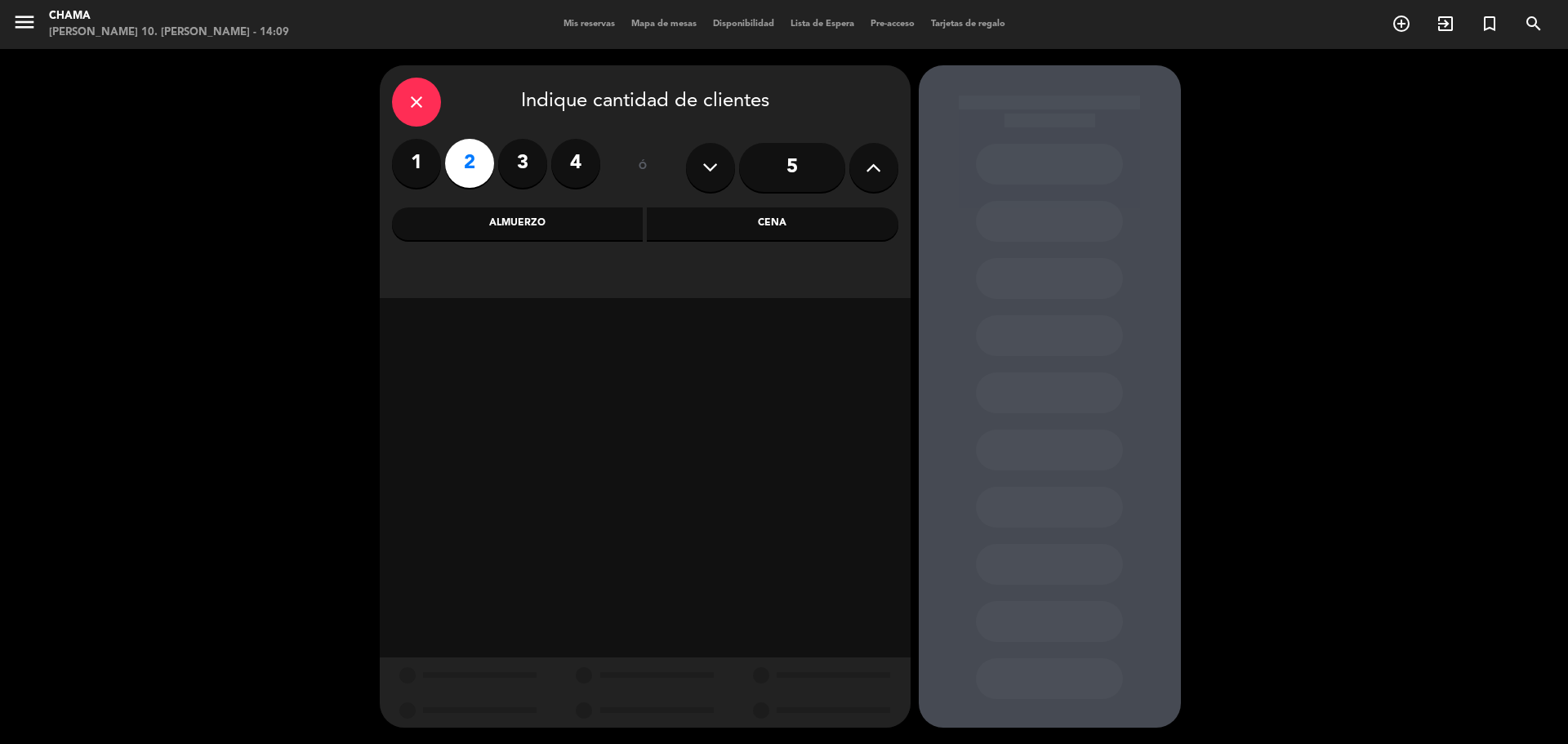
click at [458, 214] on div "Almuerzo" at bounding box center [518, 224] width 252 height 33
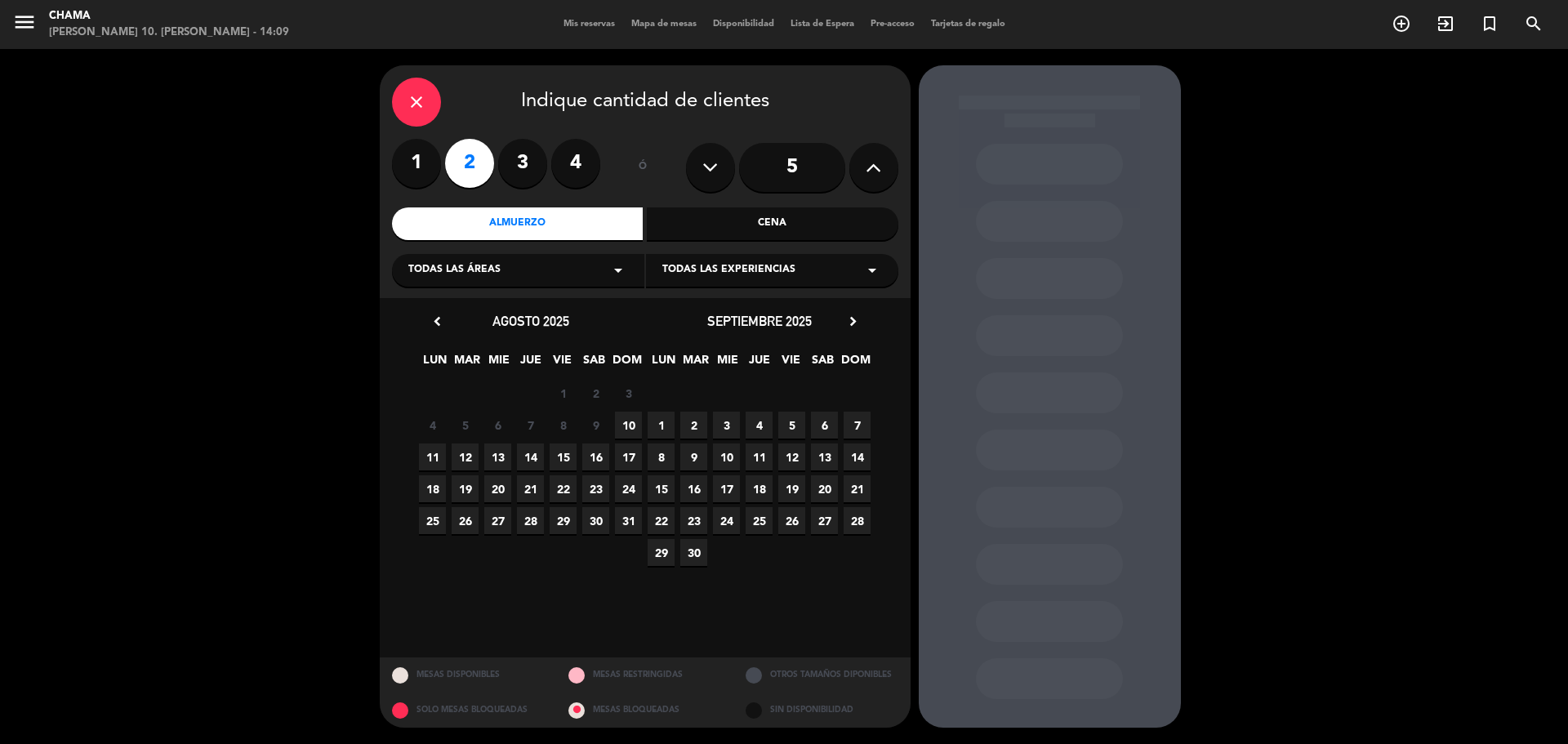
click at [631, 422] on span "10" at bounding box center [628, 424] width 27 height 27
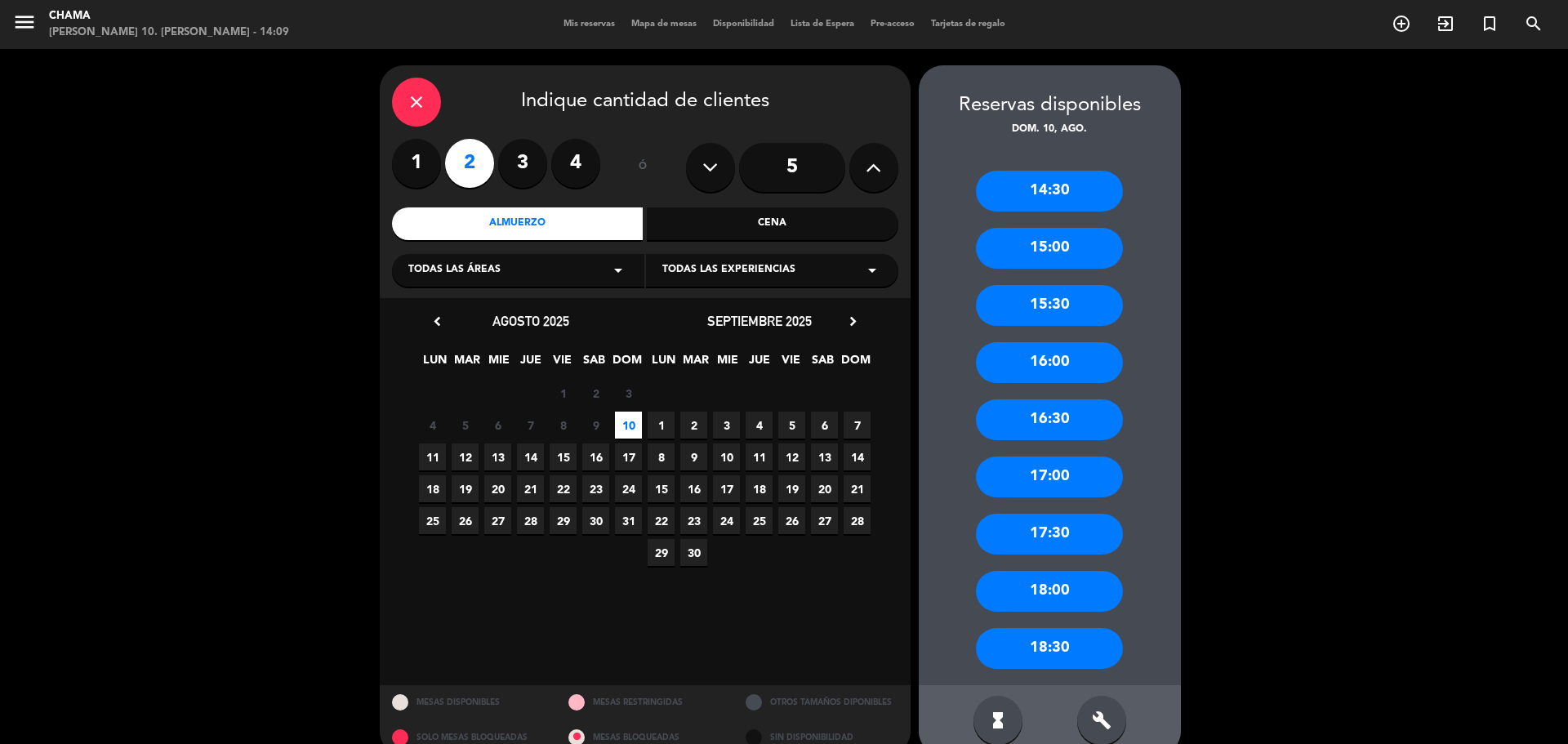
click at [1048, 191] on div "14:30" at bounding box center [1049, 190] width 147 height 41
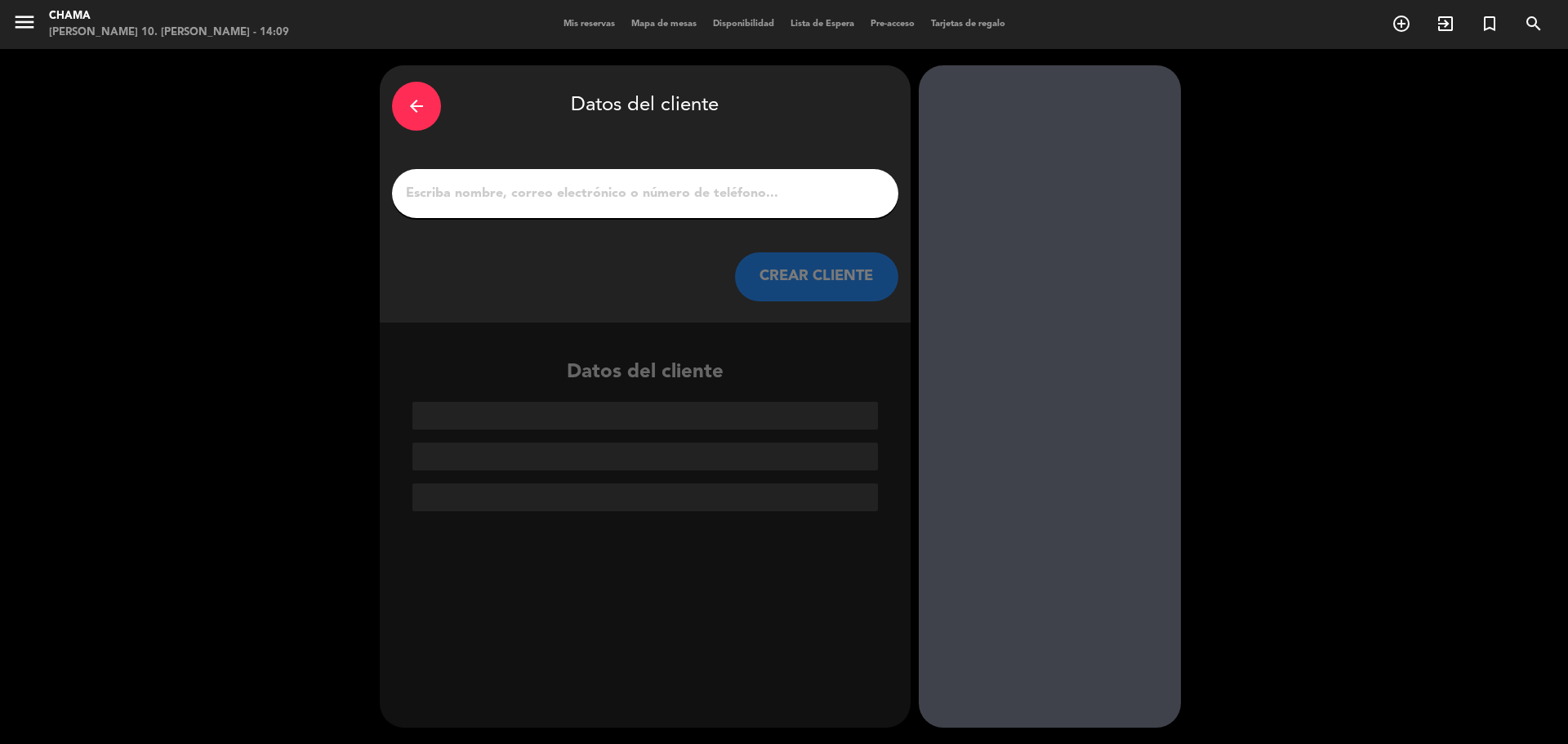
click at [599, 192] on input "1" at bounding box center [645, 194] width 481 height 22
paste input "[PERSON_NAME]"
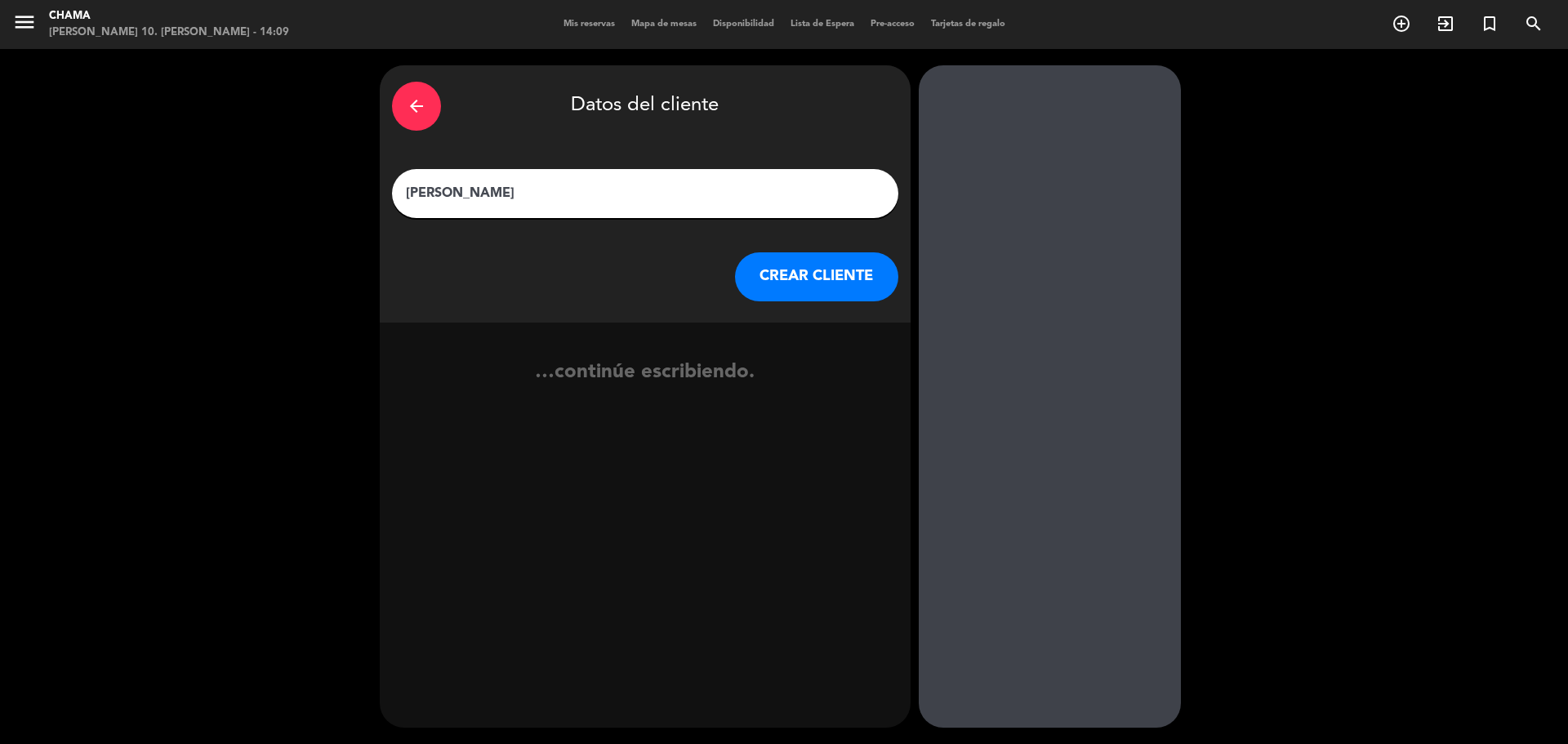
type input "[PERSON_NAME]"
click at [761, 281] on button "CREAR CLIENTE" at bounding box center [816, 277] width 163 height 49
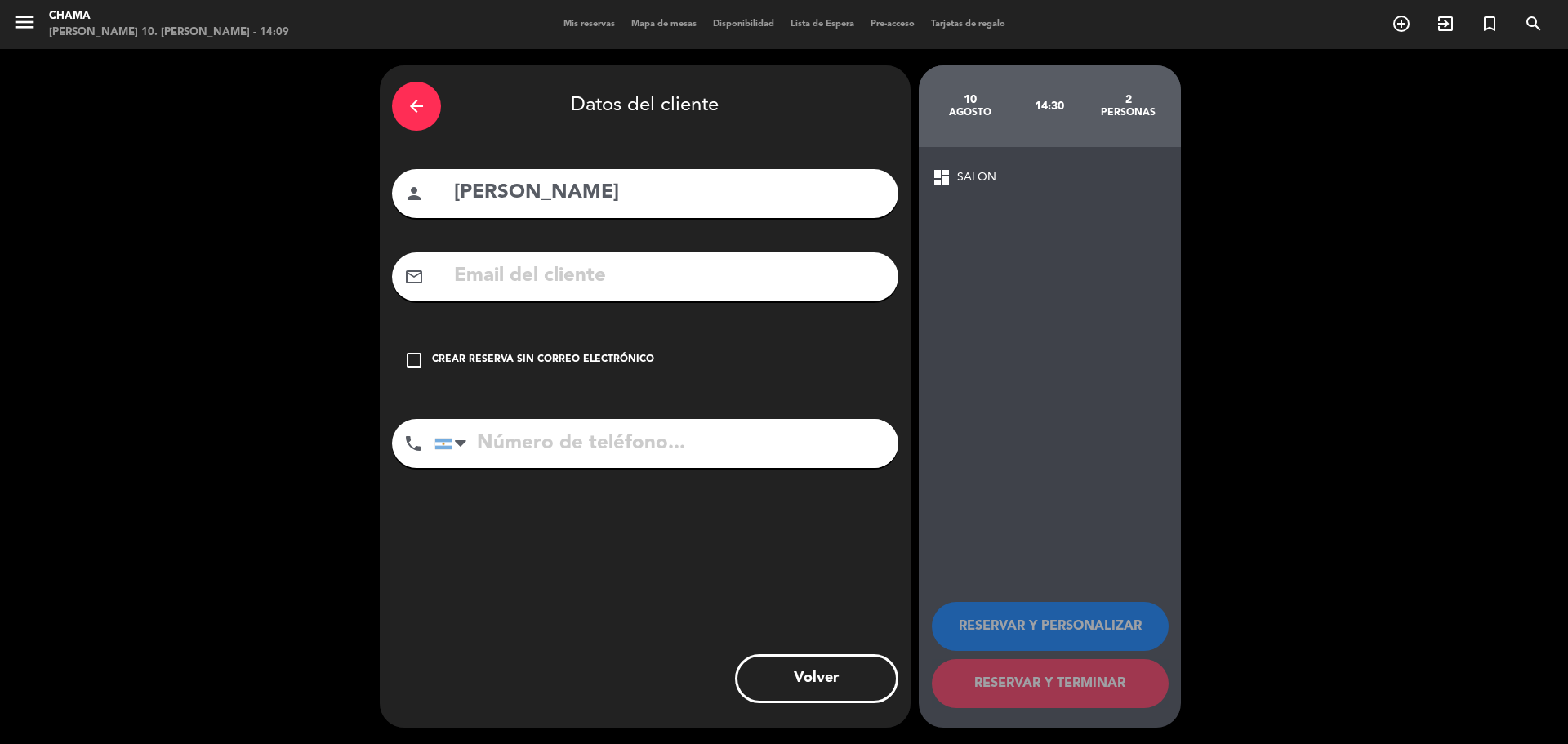
click at [442, 357] on div "Crear reserva sin correo electrónico" at bounding box center [543, 359] width 222 height 16
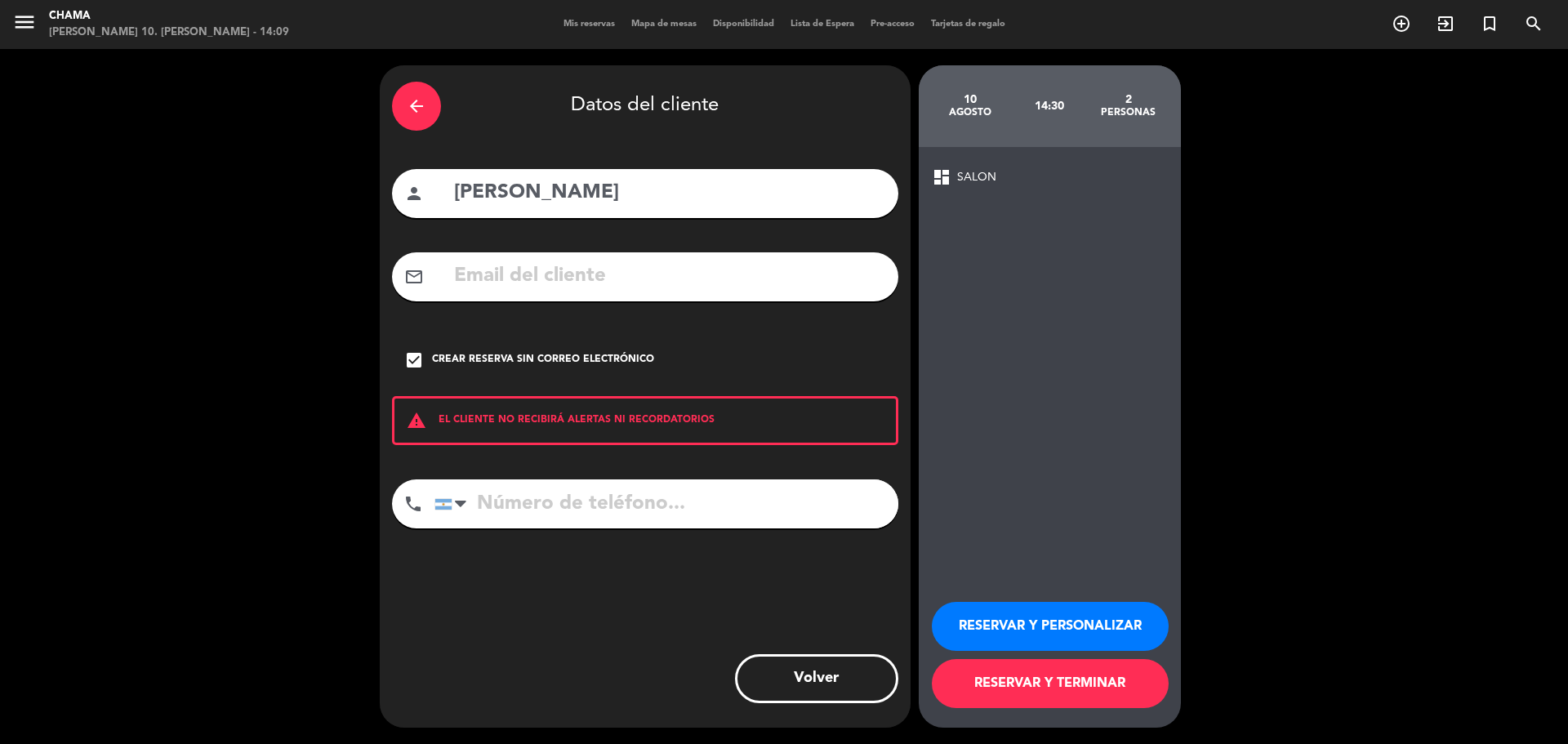
click at [1060, 691] on button "RESERVAR Y TERMINAR" at bounding box center [1050, 683] width 237 height 49
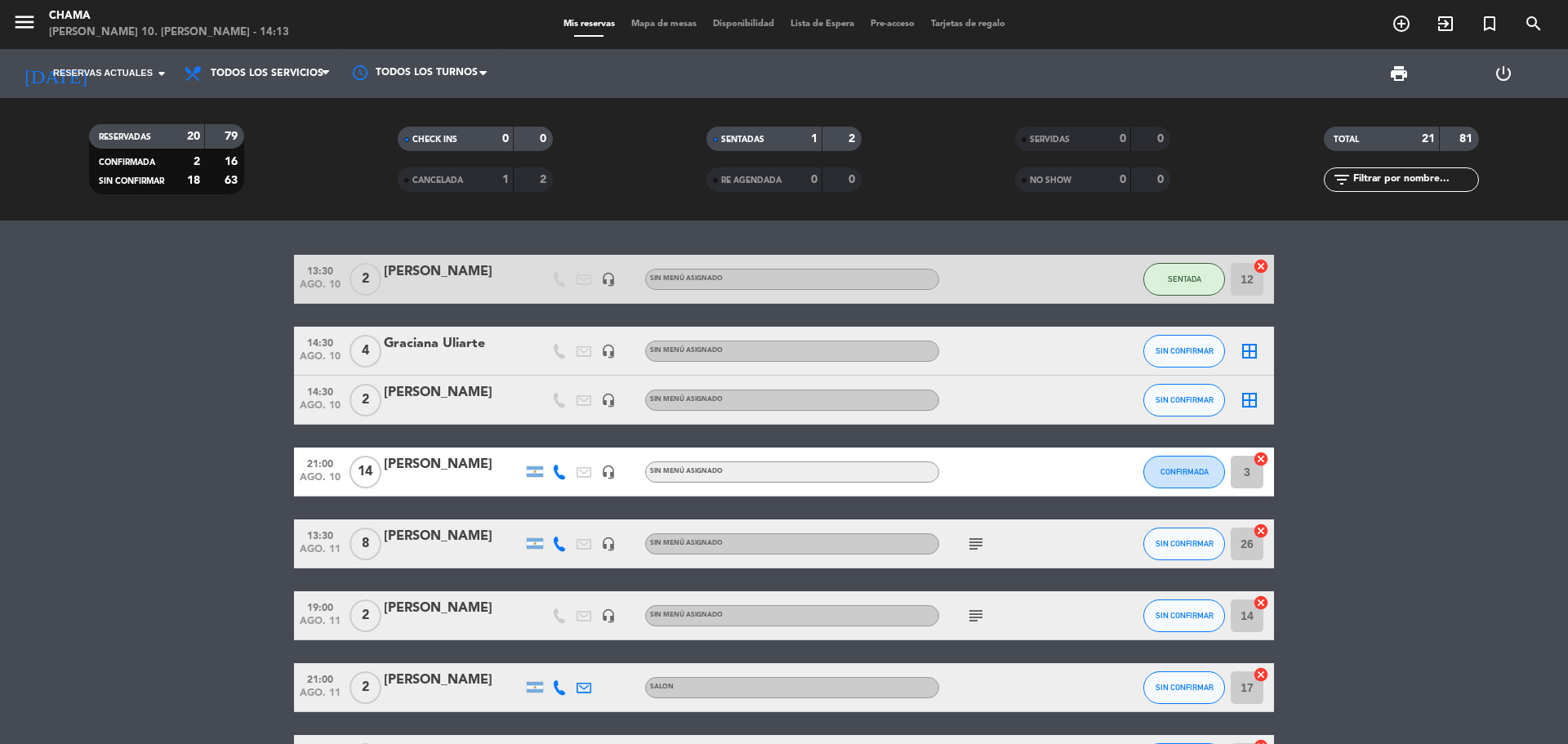
click at [1253, 342] on icon "border_all" at bounding box center [1249, 351] width 20 height 20
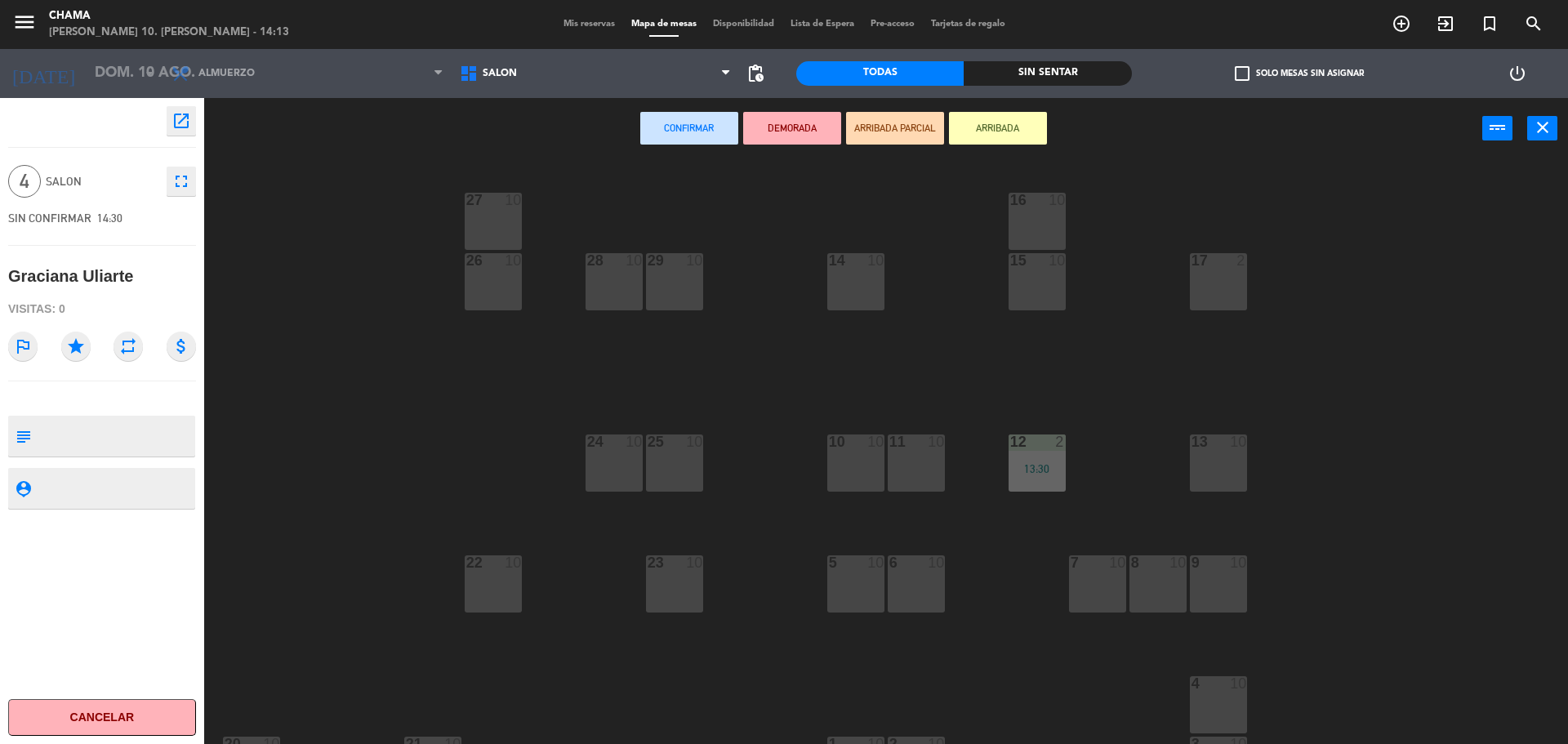
click at [999, 216] on div "27 10 16 10 29 10 28 10 26 10 14 10 15 10 17 2 25 10 24 10 13 10 12 2 13:30 11 …" at bounding box center [894, 455] width 1348 height 584
click at [1036, 213] on div "16 10" at bounding box center [1037, 221] width 57 height 57
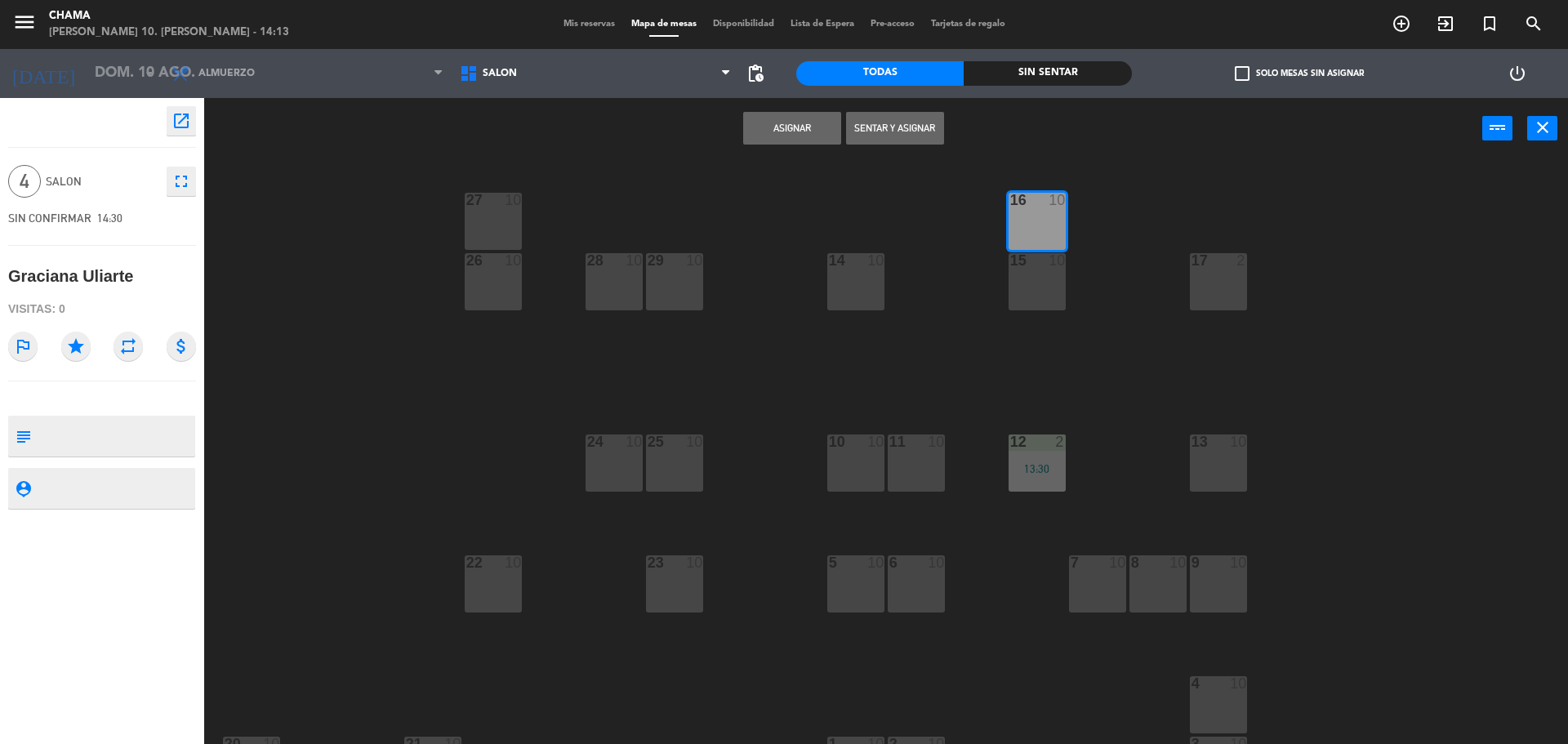
click at [1029, 322] on div "27 10 16 10 29 10 28 10 26 10 14 10 15 10 17 2 25 10 24 10 13 10 12 2 13:30 11 …" at bounding box center [894, 455] width 1348 height 584
click at [1026, 289] on div "15 10" at bounding box center [1037, 282] width 57 height 57
click at [902, 127] on button "Sentar y Asignar" at bounding box center [895, 128] width 98 height 33
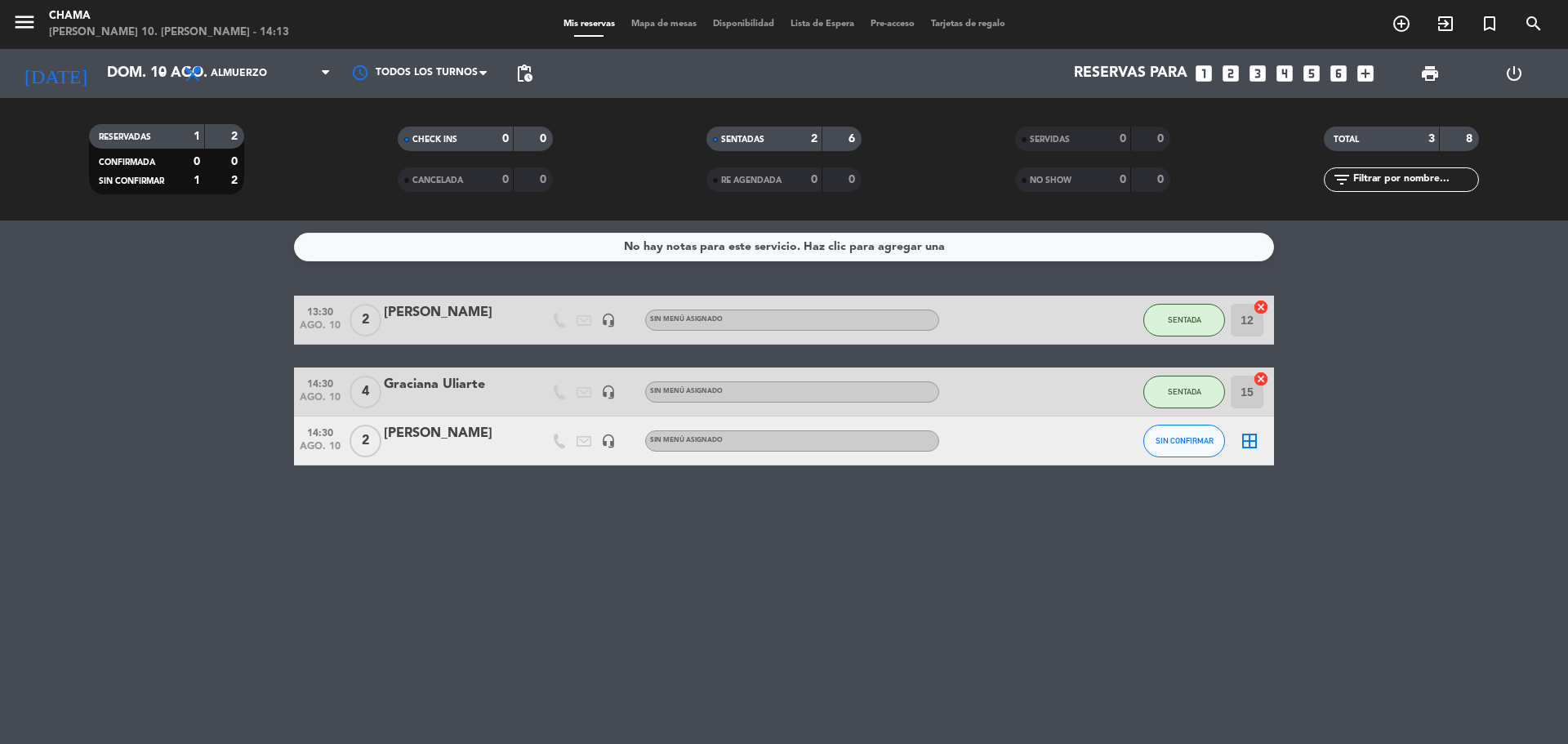
click at [1257, 448] on icon "border_all" at bounding box center [1249, 441] width 20 height 20
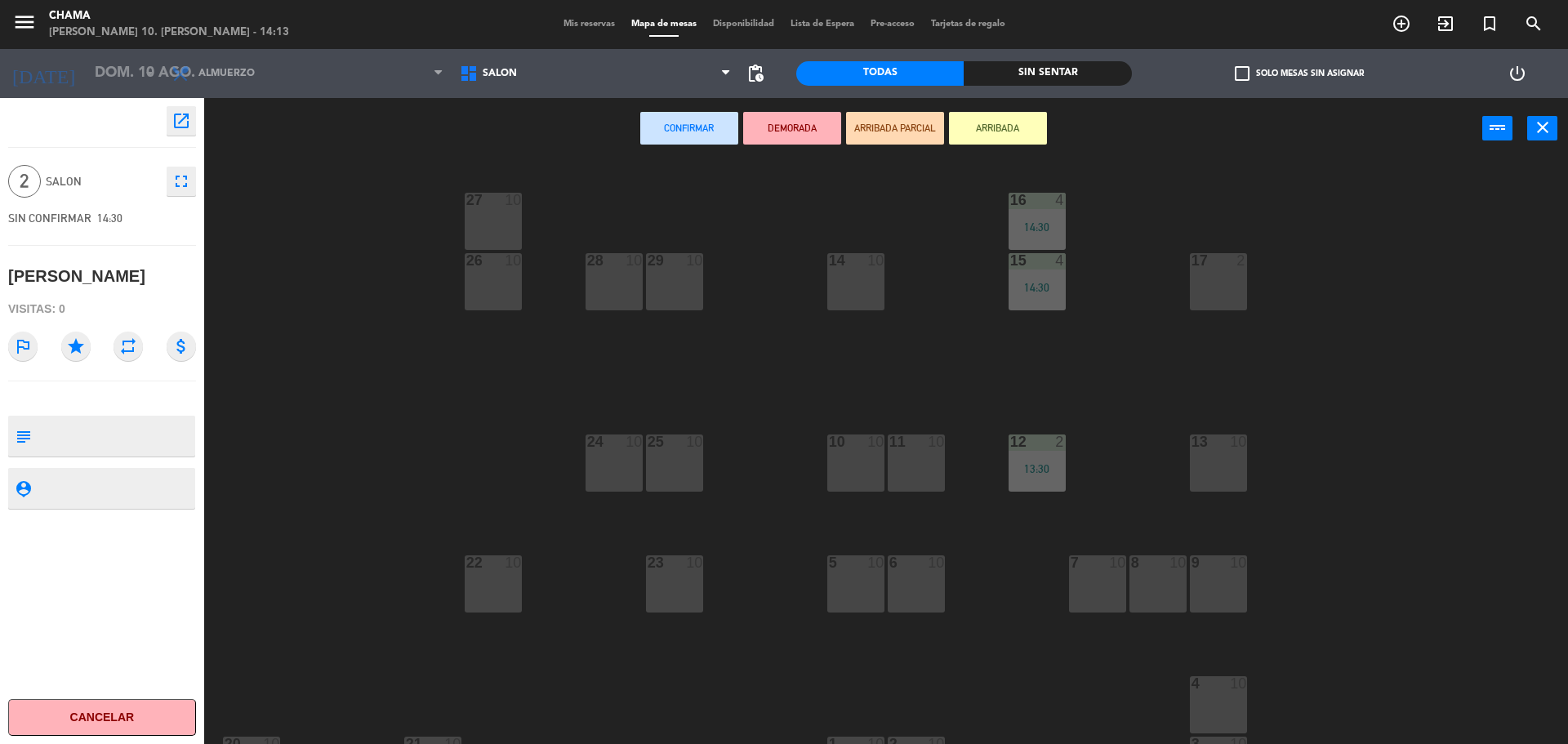
click at [843, 263] on div at bounding box center [855, 260] width 27 height 15
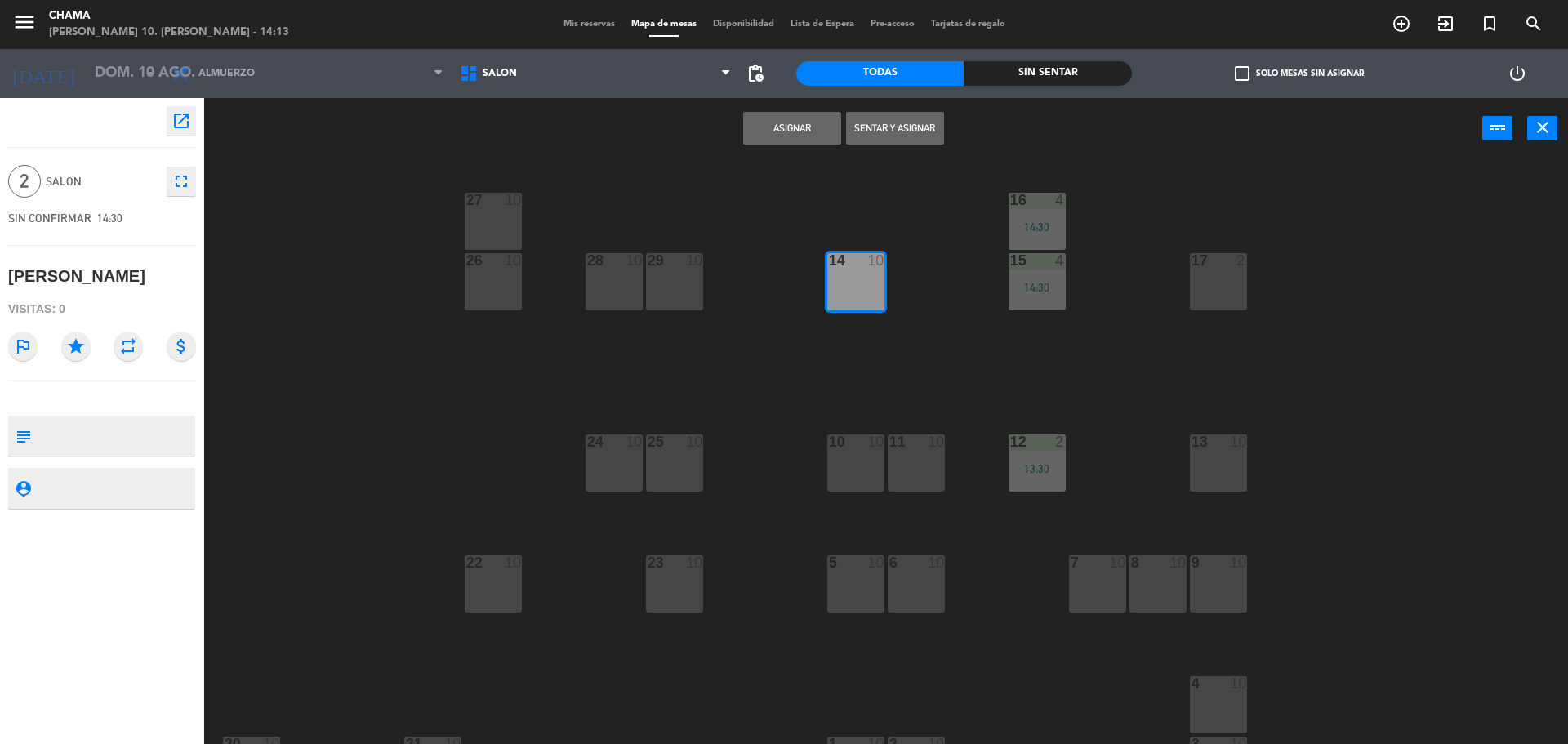
click at [911, 136] on button "Sentar y Asignar" at bounding box center [895, 128] width 98 height 33
